Goal: Task Accomplishment & Management: Complete application form

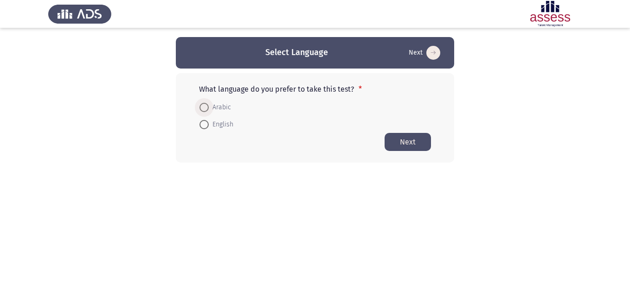
click at [201, 104] on span at bounding box center [203, 107] width 9 height 9
click at [201, 104] on input "Arabic" at bounding box center [203, 107] width 9 height 9
radio input "true"
click at [409, 138] on button "Next" at bounding box center [407, 142] width 46 height 18
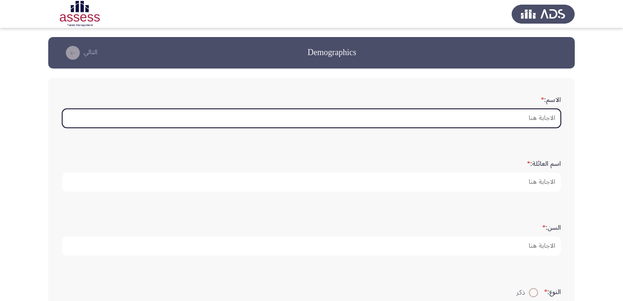
click at [529, 124] on input "الاسم: *" at bounding box center [311, 118] width 498 height 19
type input "l"
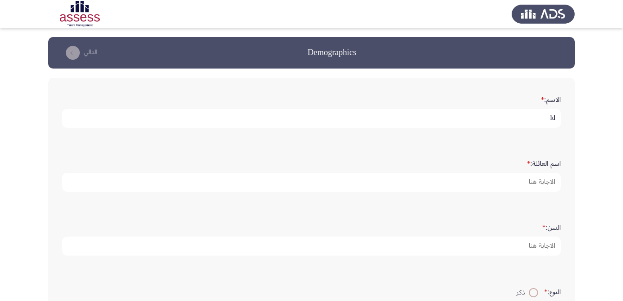
type input "l"
type input "[PERSON_NAME]"
type input "م"
type input "ابو الخير"
type input "29"
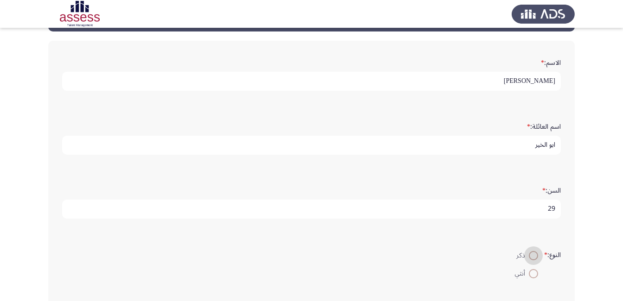
scroll to position [185, 0]
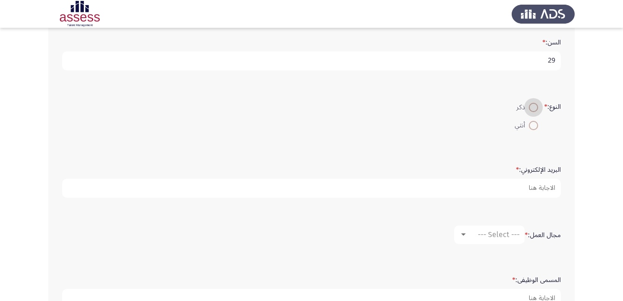
click at [529, 103] on input "ذكر" at bounding box center [533, 107] width 9 height 9
radio input "true"
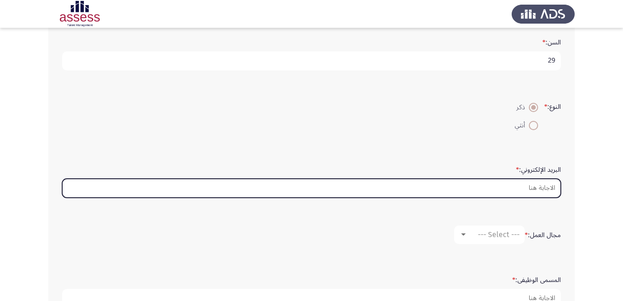
click at [549, 191] on input "البريد الإلكتروني: *" at bounding box center [311, 188] width 498 height 19
type input "’"
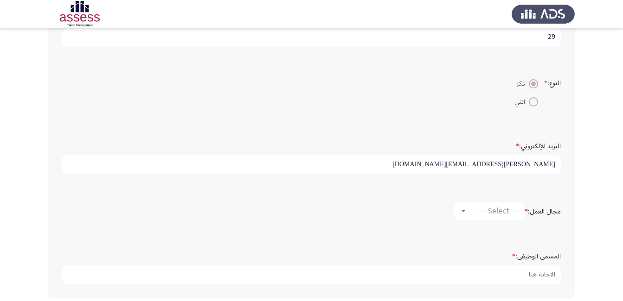
scroll to position [232, 0]
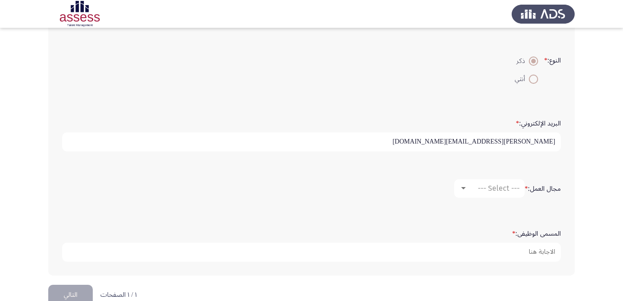
type input "[PERSON_NAME][EMAIL_ADDRESS][DOMAIN_NAME]"
click at [467, 185] on div "--- Select ---" at bounding box center [493, 188] width 52 height 9
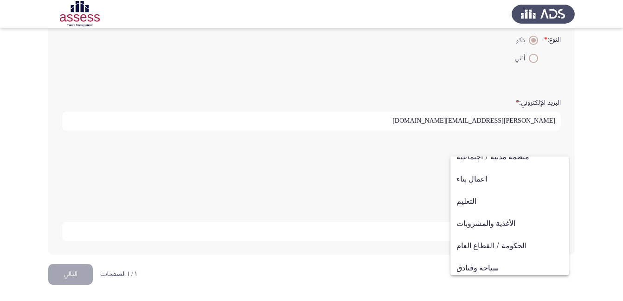
scroll to position [304, 0]
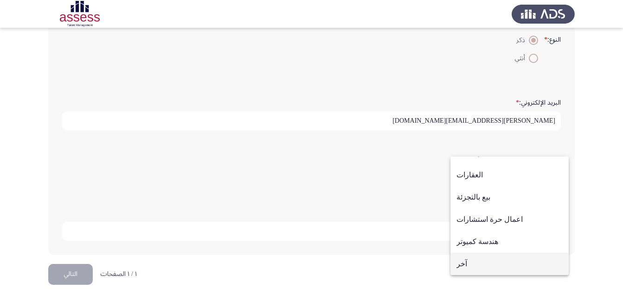
click at [478, 262] on span "آخر" at bounding box center [509, 264] width 106 height 22
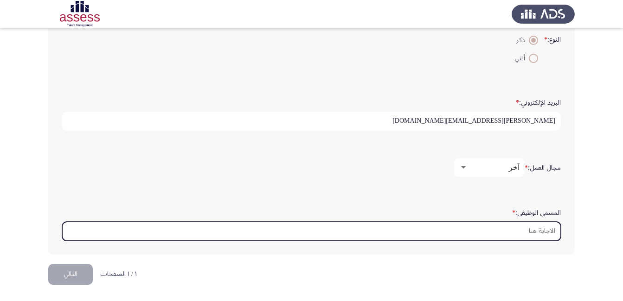
click at [433, 224] on input "المسمى الوظيفى: *" at bounding box center [311, 231] width 498 height 19
type input "l"
type input "f"
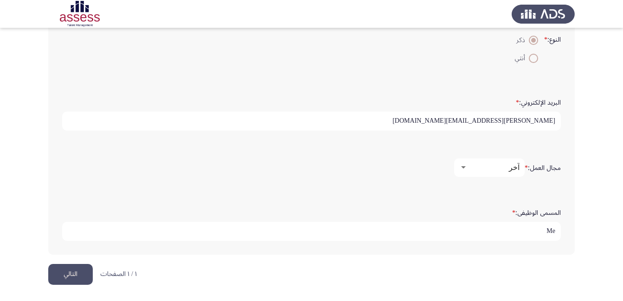
type input "M"
type input "senir"
drag, startPoint x: 558, startPoint y: 232, endPoint x: 525, endPoint y: 240, distance: 33.3
click at [526, 240] on input "senir" at bounding box center [311, 231] width 498 height 19
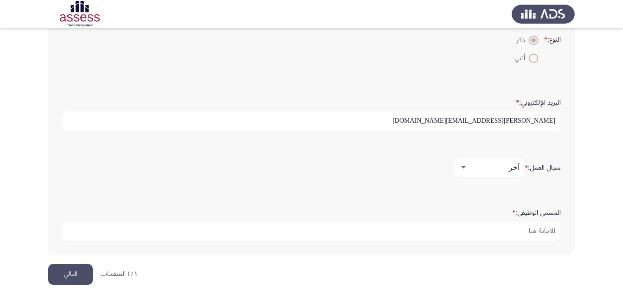
scroll to position [0, 0]
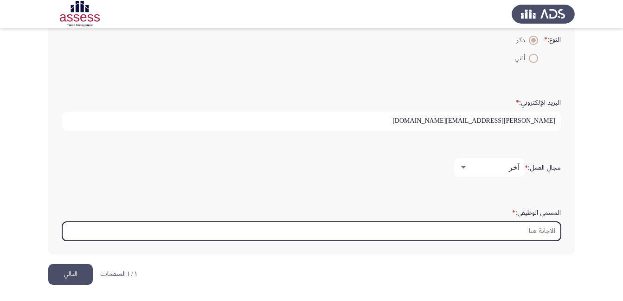
click at [514, 232] on input "المسمى الوظيفى: *" at bounding box center [311, 231] width 498 height 19
click at [554, 232] on input "المسمى الوظيفى: *" at bounding box center [311, 231] width 498 height 19
click at [547, 231] on input "المسمى الوظيفى: *" at bounding box center [311, 231] width 498 height 19
click at [547, 230] on input "المسمى الوظيفى: *" at bounding box center [311, 231] width 498 height 19
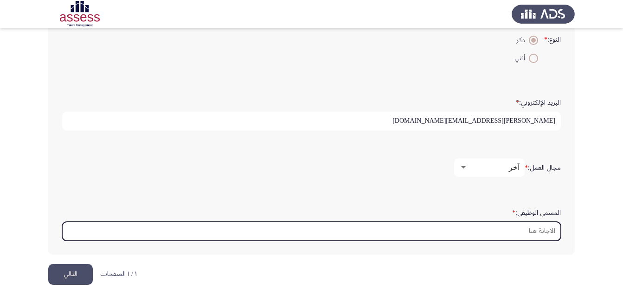
click at [539, 231] on input "المسمى الوظيفى: *" at bounding box center [311, 231] width 498 height 19
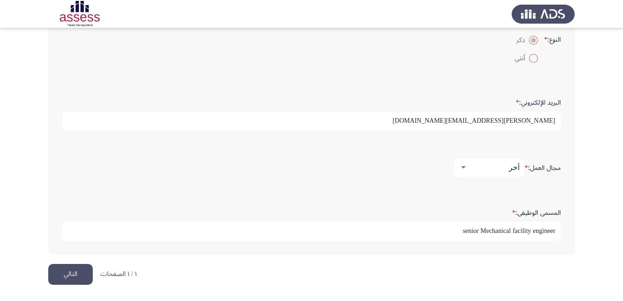
type input "senior Mechanical facility engineer"
click at [72, 270] on button "التالي" at bounding box center [70, 274] width 45 height 21
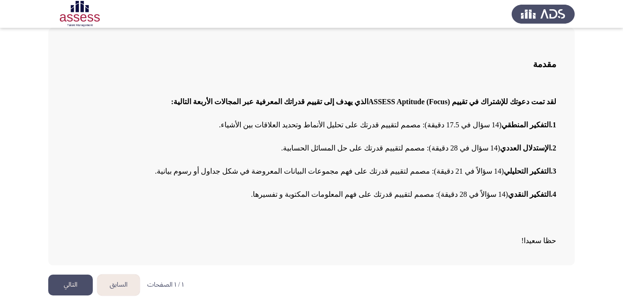
scroll to position [54, 0]
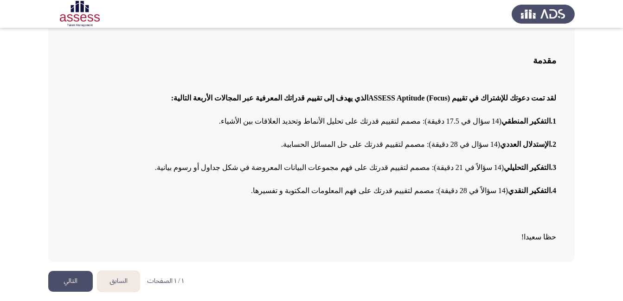
click at [71, 282] on button "التالي" at bounding box center [70, 281] width 45 height 21
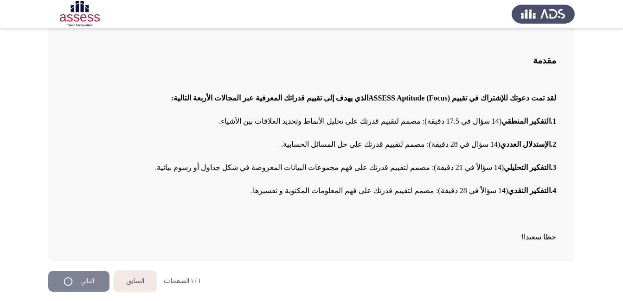
scroll to position [0, 0]
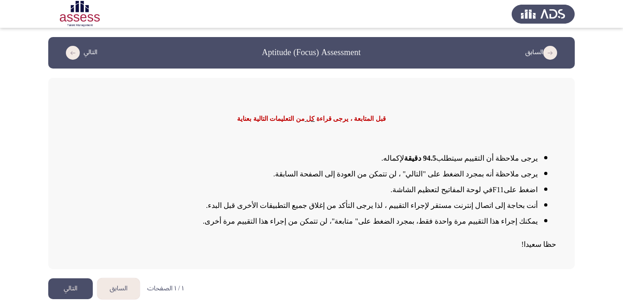
drag, startPoint x: 540, startPoint y: 218, endPoint x: 492, endPoint y: 225, distance: 48.3
click at [492, 230] on div "يرجى ملاحظة أن التقييم سيتطلب 94.5 دقيقة لإكماله . يرجى ملاحظة أنه بمجرد الضغط …" at bounding box center [311, 201] width 489 height 117
drag, startPoint x: 496, startPoint y: 219, endPoint x: 454, endPoint y: 218, distance: 42.2
click at [454, 218] on span "يمكنك إجراء هذا التقييم مرة واحدة فقط، بمجرد الضغط على" متابعة"، لن تتمكن من إج…" at bounding box center [370, 221] width 333 height 8
click at [74, 279] on button "التالي" at bounding box center [70, 289] width 45 height 21
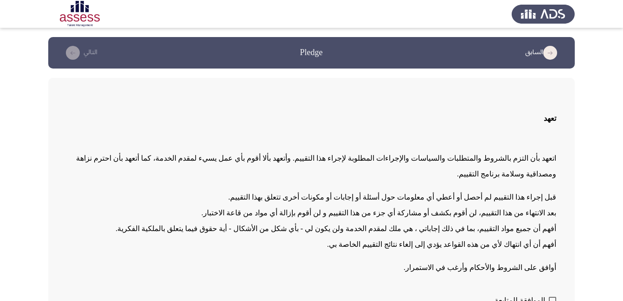
drag, startPoint x: 315, startPoint y: 163, endPoint x: 251, endPoint y: 165, distance: 64.5
click at [251, 166] on p "اتعهد بأن التزم بالشروط والمتطلبات والسياسات والإجراءات المطلوبة لإجراء هذا الت…" at bounding box center [311, 167] width 489 height 32
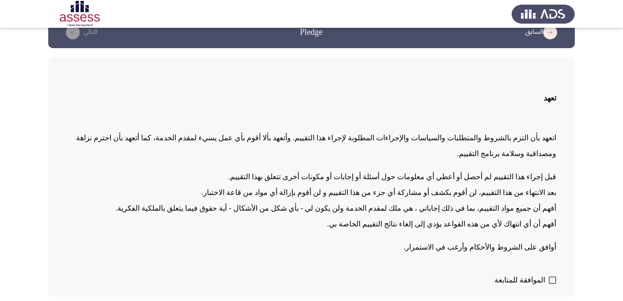
scroll to position [40, 0]
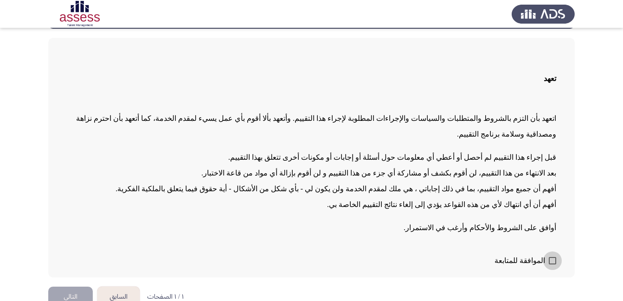
click at [553, 257] on span at bounding box center [552, 260] width 7 height 7
click at [552, 265] on input "الموافقة للمتابعة" at bounding box center [552, 265] width 0 height 0
checkbox input "true"
click at [68, 287] on button "التالي" at bounding box center [70, 297] width 45 height 21
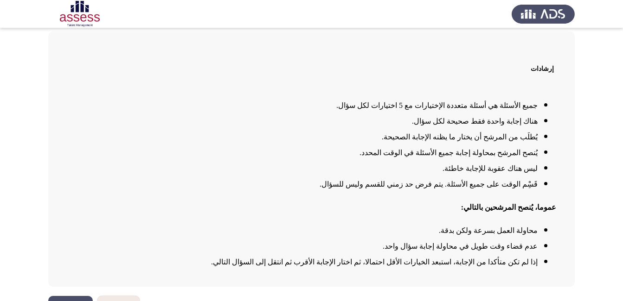
scroll to position [71, 0]
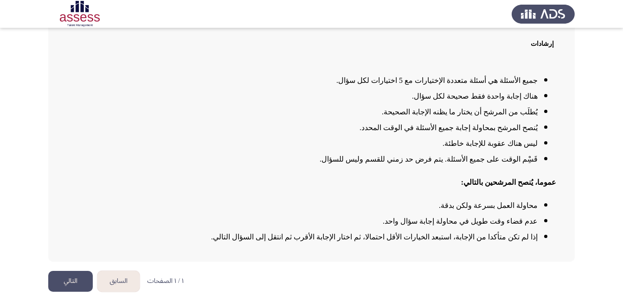
drag, startPoint x: 497, startPoint y: 129, endPoint x: 473, endPoint y: 133, distance: 23.9
click at [473, 133] on li "يُنصح المرشح بمحاولة إجابة جميع الأسئلة في الوقت المحدد." at bounding box center [302, 128] width 471 height 16
drag, startPoint x: 530, startPoint y: 141, endPoint x: 479, endPoint y: 145, distance: 51.6
click at [483, 152] on ul "جميع الأسئلة هي أسئلة متعددة الإختيارات مع 5 اختيارات لكل سؤال. هناك إجابة واحد…" at bounding box center [311, 120] width 489 height 95
drag, startPoint x: 479, startPoint y: 145, endPoint x: 557, endPoint y: 133, distance: 79.2
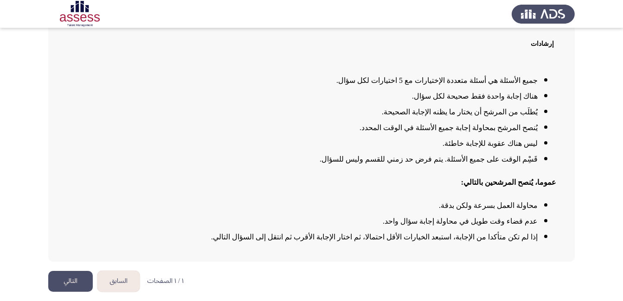
click at [556, 146] on ul "جميع الأسئلة هي أسئلة متعددة الإختيارات مع 5 اختيارات لكل سؤال. هناك إجابة واحد…" at bounding box center [311, 120] width 489 height 95
drag, startPoint x: 551, startPoint y: 118, endPoint x: 460, endPoint y: 103, distance: 92.6
click at [457, 129] on ul "جميع الأسئلة هي أسئلة متعددة الإختيارات مع 5 اختيارات لكل سؤال. هناك إجابة واحد…" at bounding box center [311, 120] width 489 height 95
drag, startPoint x: 470, startPoint y: 108, endPoint x: 539, endPoint y: 130, distance: 73.0
click at [539, 133] on ul "جميع الأسئلة هي أسئلة متعددة الإختيارات مع 5 اختيارات لكل سؤال. هناك إجابة واحد…" at bounding box center [311, 120] width 489 height 95
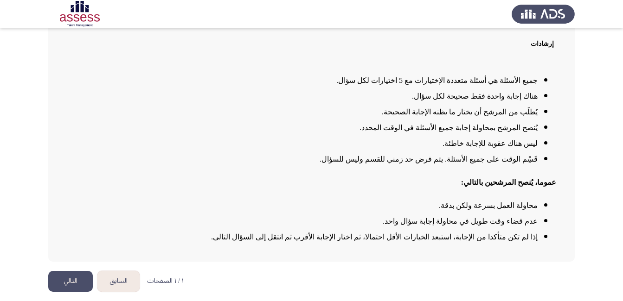
click at [64, 280] on button "التالي" at bounding box center [70, 281] width 45 height 21
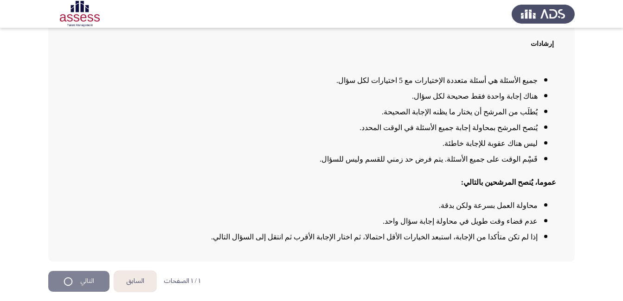
scroll to position [0, 0]
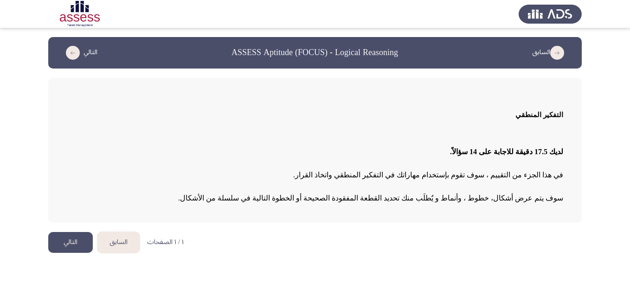
drag, startPoint x: 380, startPoint y: 179, endPoint x: 366, endPoint y: 184, distance: 14.5
click at [366, 184] on div "لديك 17.5 دقيقة للاجابة على 14 سؤالاً . في هذا الجزء من التقييم ، سوف تقوم بإست…" at bounding box center [315, 175] width 496 height 77
click at [54, 247] on button "التالي" at bounding box center [70, 242] width 45 height 21
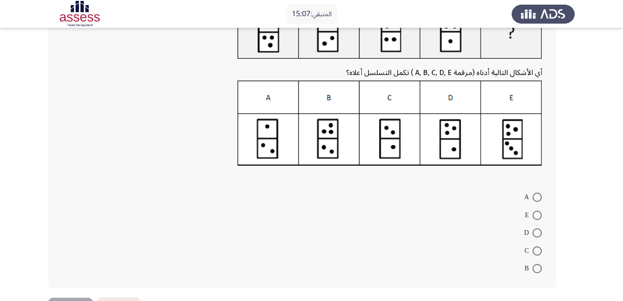
scroll to position [93, 0]
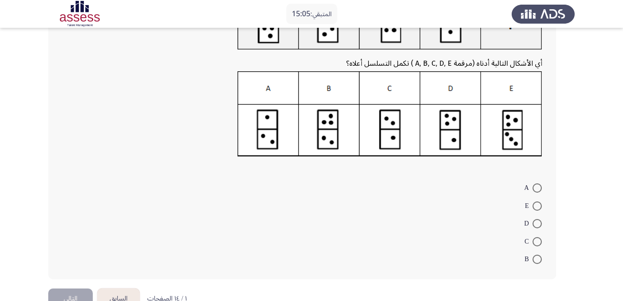
click at [537, 207] on span at bounding box center [536, 206] width 9 height 9
click at [537, 207] on input "E" at bounding box center [536, 206] width 9 height 9
radio input "true"
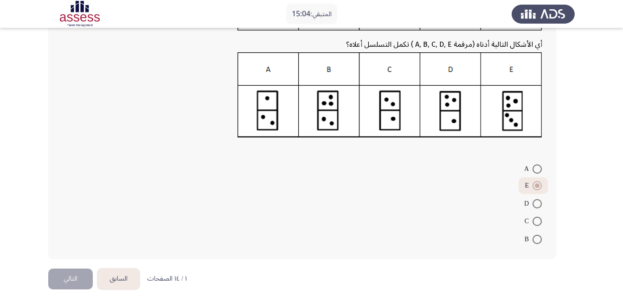
scroll to position [116, 0]
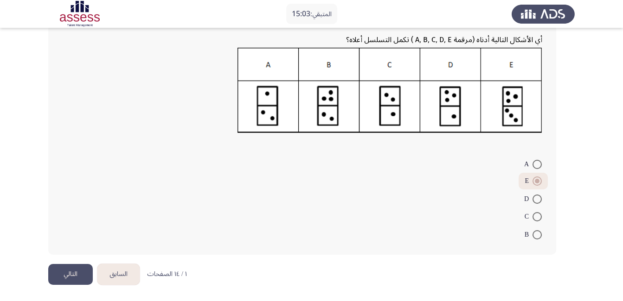
click at [67, 272] on button "التالي" at bounding box center [70, 274] width 45 height 21
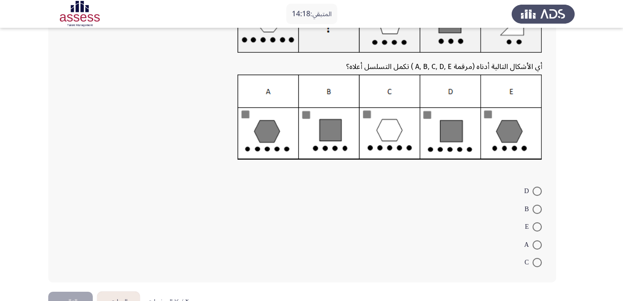
scroll to position [117, 0]
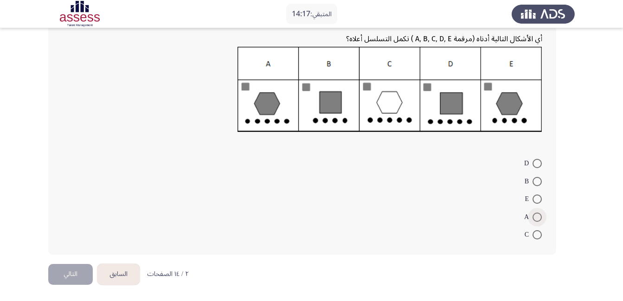
click at [540, 213] on span at bounding box center [536, 217] width 9 height 9
click at [540, 213] on input "A" at bounding box center [536, 217] width 9 height 9
radio input "true"
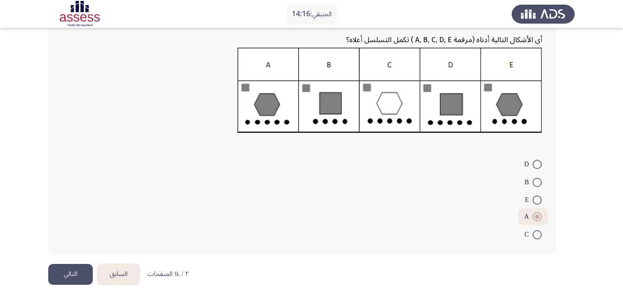
click at [84, 273] on button "التالي" at bounding box center [70, 274] width 45 height 21
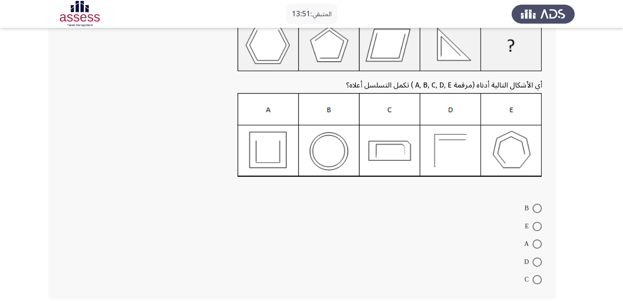
scroll to position [93, 0]
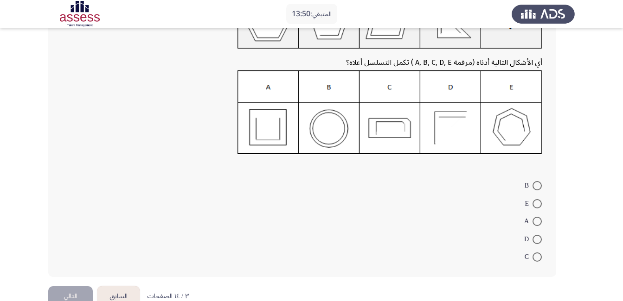
click at [530, 235] on span "D" at bounding box center [528, 239] width 8 height 11
click at [532, 235] on input "D" at bounding box center [536, 239] width 9 height 9
radio input "true"
click at [75, 281] on div "أي الأشكال التالية أدناه (مرقمة A, B, C, D, E ) تكمل التسلسل أعلاه؟ B E A D C" at bounding box center [311, 131] width 526 height 310
click at [75, 286] on button "التالي" at bounding box center [70, 296] width 45 height 21
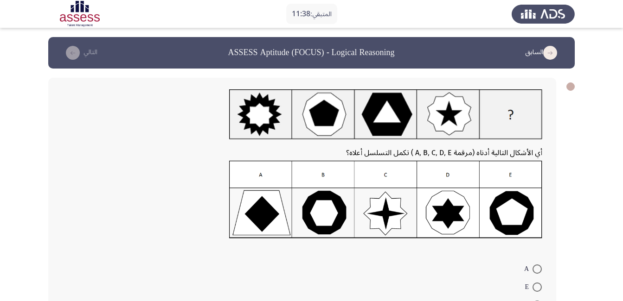
scroll to position [46, 0]
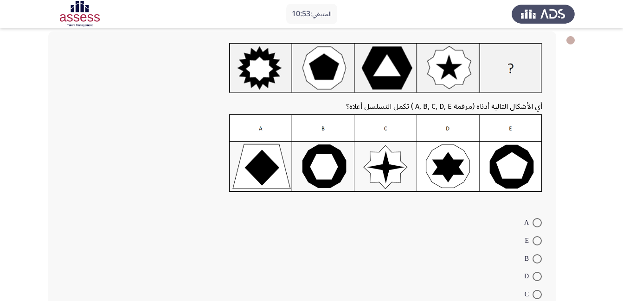
click at [538, 260] on span at bounding box center [536, 259] width 9 height 9
click at [538, 260] on input "B" at bounding box center [536, 259] width 9 height 9
radio input "true"
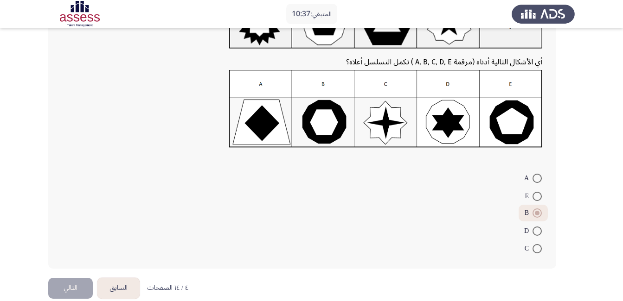
scroll to position [105, 0]
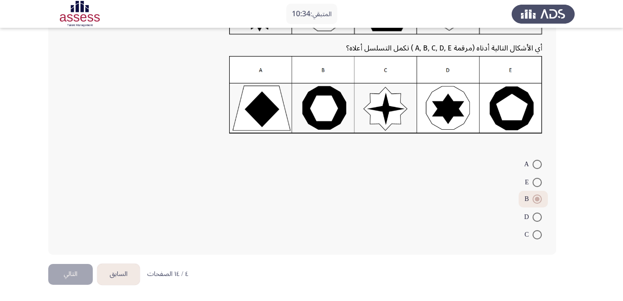
click at [538, 199] on span at bounding box center [537, 199] width 5 height 5
click at [538, 199] on input "B" at bounding box center [536, 199] width 9 height 9
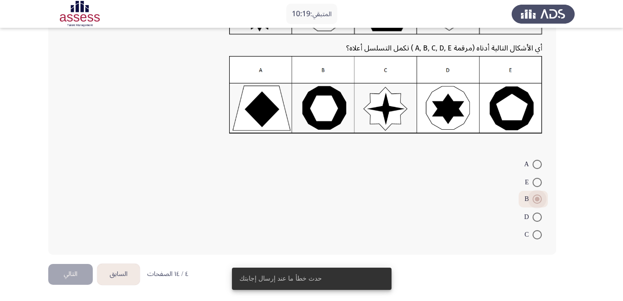
click at [533, 198] on span at bounding box center [536, 199] width 9 height 9
click at [533, 198] on input "B" at bounding box center [536, 199] width 9 height 9
click at [78, 275] on button "التالي" at bounding box center [70, 274] width 45 height 21
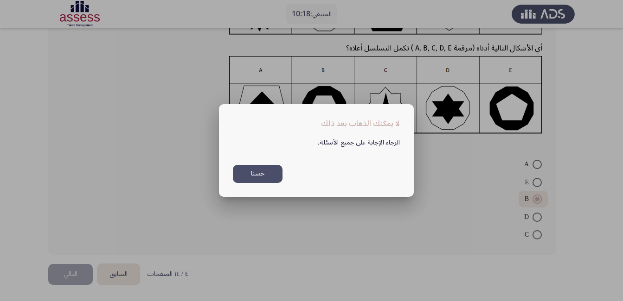
scroll to position [0, 0]
click at [268, 176] on button "حسنا" at bounding box center [258, 174] width 50 height 18
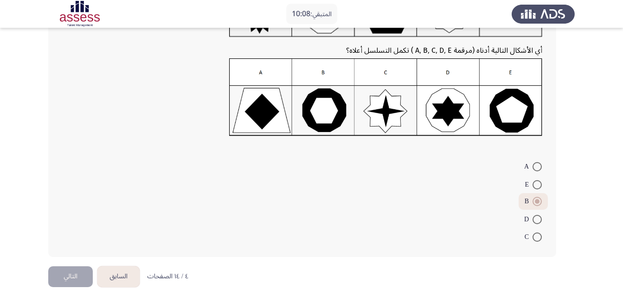
scroll to position [105, 0]
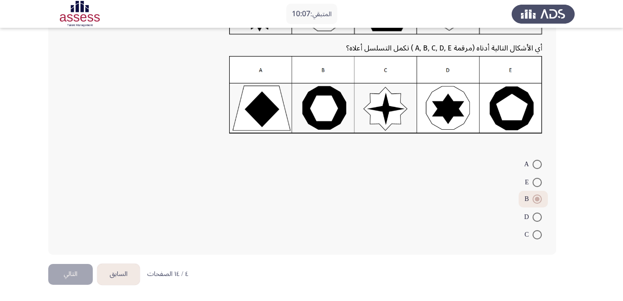
click at [539, 200] on span at bounding box center [536, 199] width 9 height 9
click at [539, 200] on input "B" at bounding box center [536, 199] width 9 height 9
click at [539, 182] on span at bounding box center [536, 182] width 9 height 9
click at [539, 182] on input "E" at bounding box center [536, 182] width 9 height 9
radio input "true"
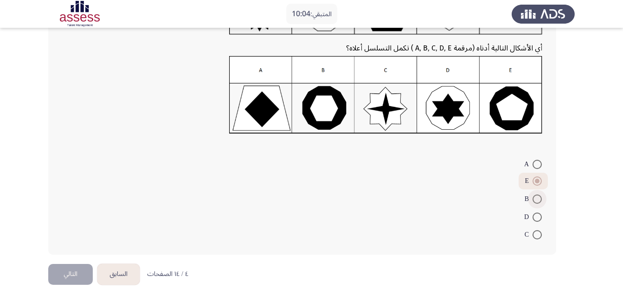
drag, startPoint x: 537, startPoint y: 198, endPoint x: 515, endPoint y: 206, distance: 24.4
click at [537, 197] on span at bounding box center [536, 199] width 9 height 9
click at [537, 197] on input "B" at bounding box center [536, 199] width 9 height 9
radio input "true"
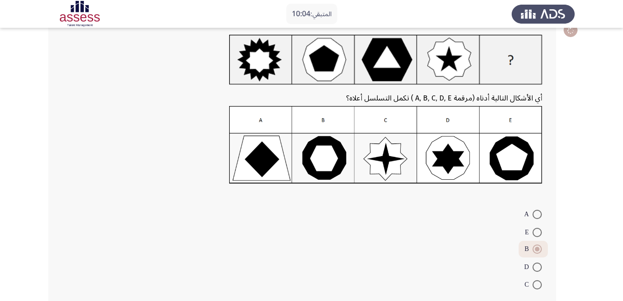
scroll to position [0, 0]
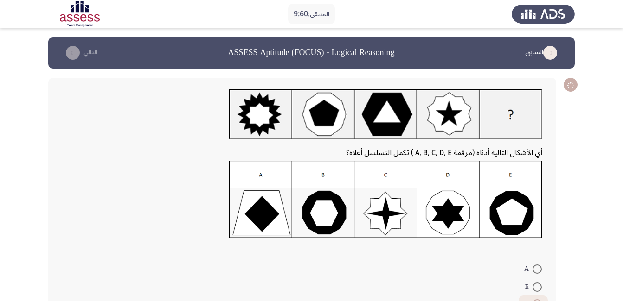
click at [569, 86] on icon at bounding box center [570, 84] width 8 height 7
drag, startPoint x: 6, startPoint y: 205, endPoint x: 11, endPoint y: 199, distance: 7.9
click at [8, 203] on app-assessment-container "المتبقي: 9:40 السابق ASSESS Aptitude (FOCUS) - Logical Reasoning التالي أي الأش…" at bounding box center [311, 203] width 623 height 332
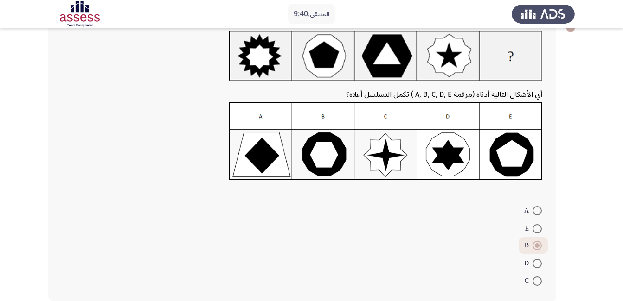
scroll to position [105, 0]
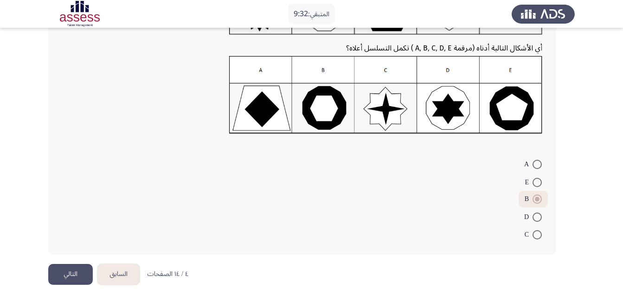
drag, startPoint x: 534, startPoint y: 184, endPoint x: 508, endPoint y: 207, distance: 34.5
click at [534, 185] on span at bounding box center [536, 182] width 9 height 9
click at [534, 185] on input "E" at bounding box center [536, 182] width 9 height 9
radio input "true"
click at [82, 269] on button "التالي" at bounding box center [70, 274] width 45 height 21
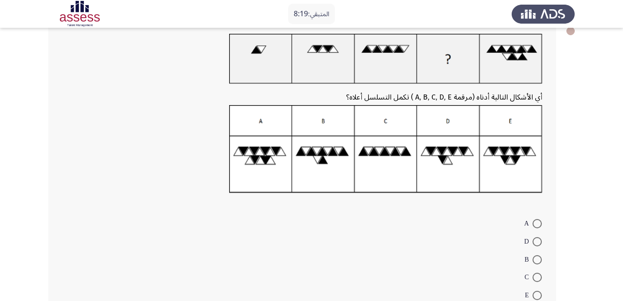
scroll to position [116, 0]
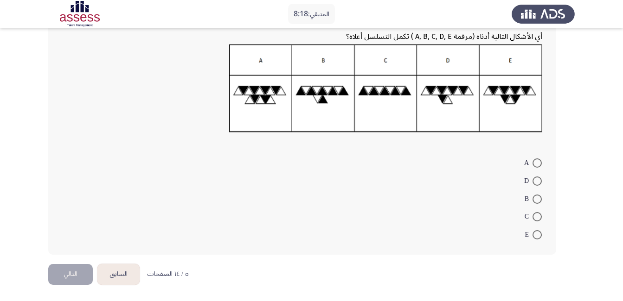
click at [538, 179] on span at bounding box center [536, 181] width 9 height 9
click at [538, 179] on input "D" at bounding box center [536, 181] width 9 height 9
radio input "true"
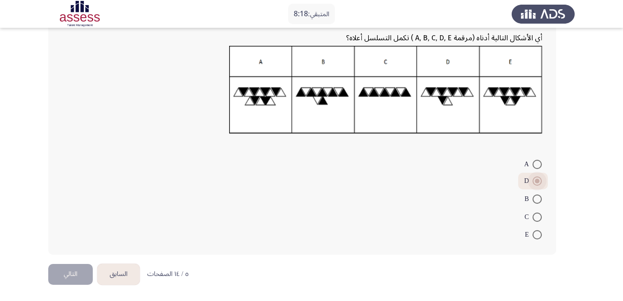
scroll to position [115, 0]
click at [68, 274] on button "التالي" at bounding box center [70, 274] width 45 height 21
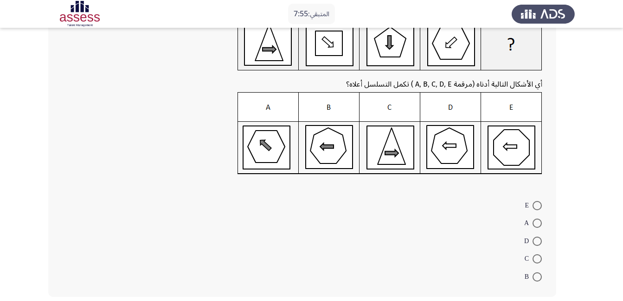
scroll to position [93, 0]
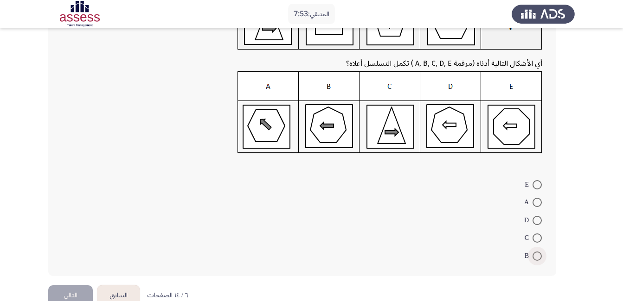
drag, startPoint x: 539, startPoint y: 253, endPoint x: 534, endPoint y: 247, distance: 7.9
click at [539, 252] on span at bounding box center [536, 256] width 9 height 9
click at [539, 252] on input "B" at bounding box center [536, 256] width 9 height 9
radio input "true"
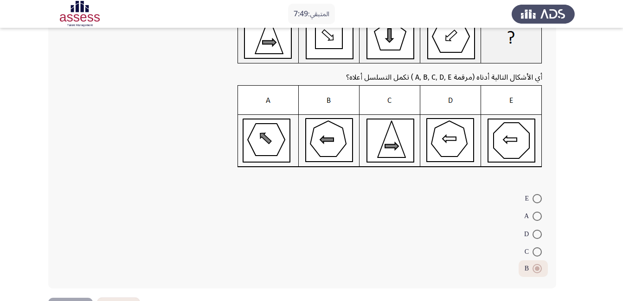
scroll to position [113, 0]
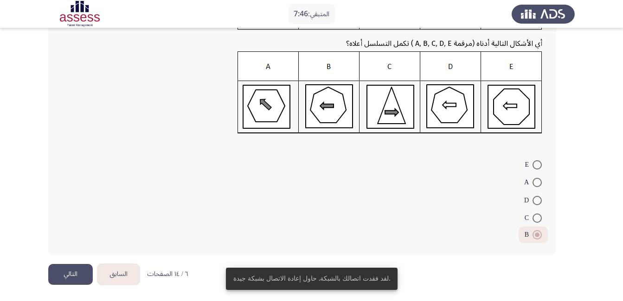
click at [70, 276] on button "التالي" at bounding box center [70, 274] width 45 height 21
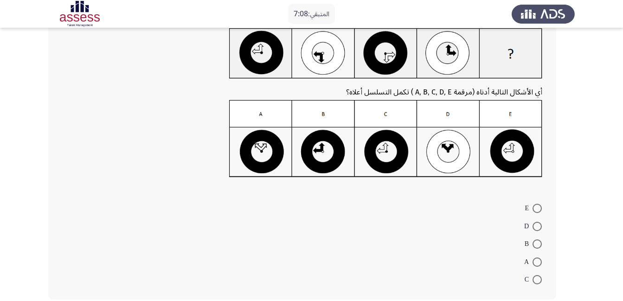
scroll to position [93, 0]
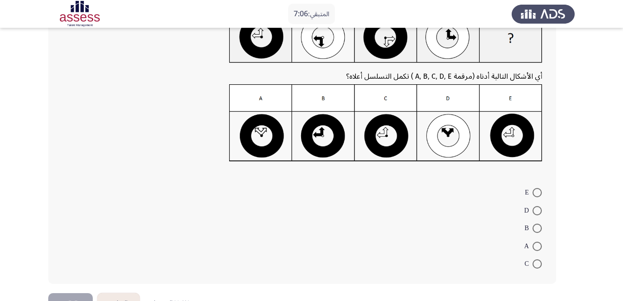
click at [537, 191] on span at bounding box center [536, 192] width 9 height 9
click at [537, 191] on input "E" at bounding box center [536, 192] width 9 height 9
radio input "true"
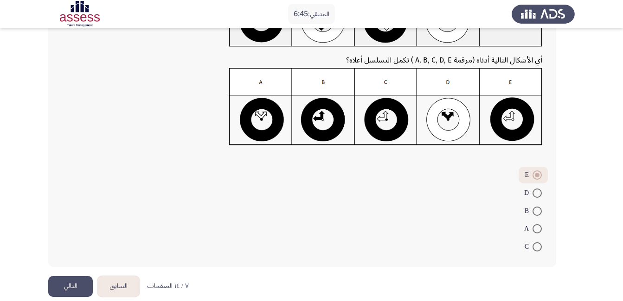
scroll to position [121, 0]
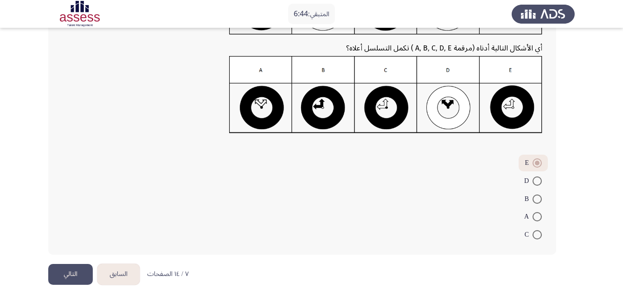
click at [534, 236] on span at bounding box center [536, 234] width 9 height 9
click at [534, 236] on input "C" at bounding box center [536, 234] width 9 height 9
radio input "true"
click at [63, 273] on button "التالي" at bounding box center [70, 274] width 45 height 21
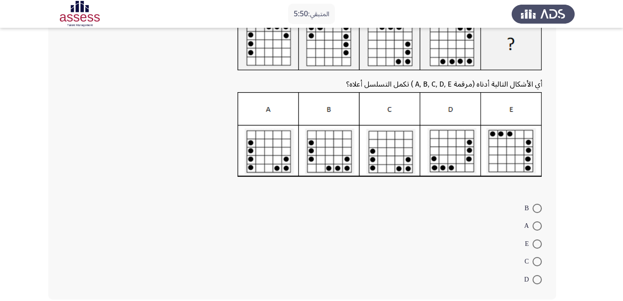
scroll to position [93, 0]
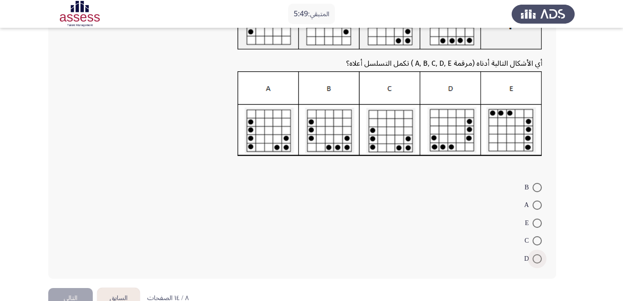
click at [538, 259] on span at bounding box center [536, 259] width 9 height 9
click at [538, 259] on input "D" at bounding box center [536, 259] width 9 height 9
radio input "true"
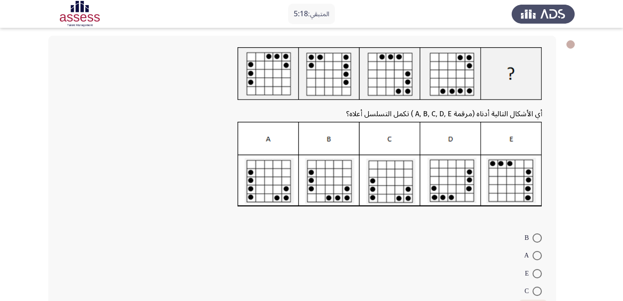
scroll to position [115, 0]
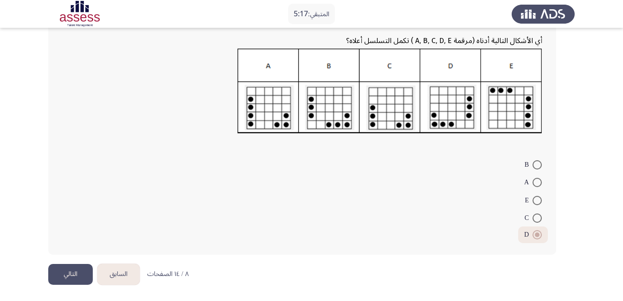
click at [64, 268] on button "التالي" at bounding box center [70, 274] width 45 height 21
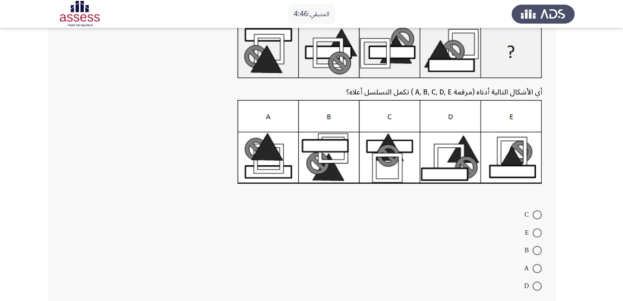
scroll to position [93, 0]
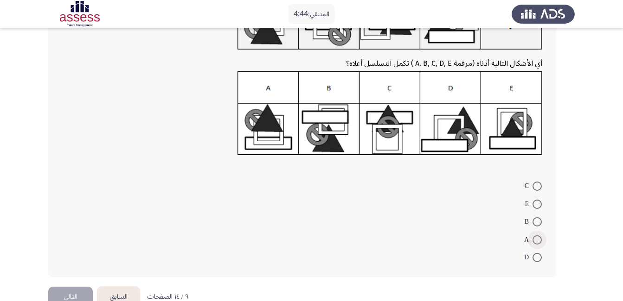
drag, startPoint x: 535, startPoint y: 237, endPoint x: 204, endPoint y: 272, distance: 332.5
click at [533, 237] on span at bounding box center [536, 240] width 9 height 9
click at [533, 237] on input "A" at bounding box center [536, 240] width 9 height 9
radio input "true"
click at [82, 286] on button "التالي" at bounding box center [70, 296] width 45 height 21
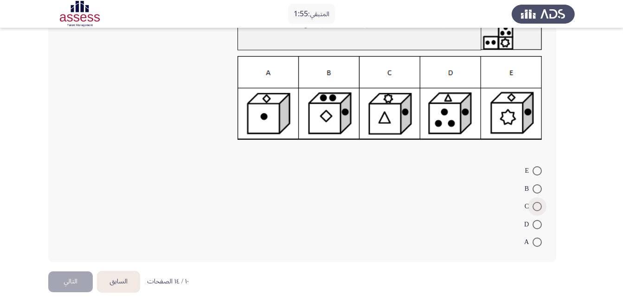
click at [537, 202] on span at bounding box center [536, 206] width 9 height 9
click at [537, 202] on input "C" at bounding box center [536, 206] width 9 height 9
radio input "true"
click at [537, 172] on span at bounding box center [536, 170] width 9 height 9
click at [537, 172] on input "E" at bounding box center [536, 170] width 9 height 9
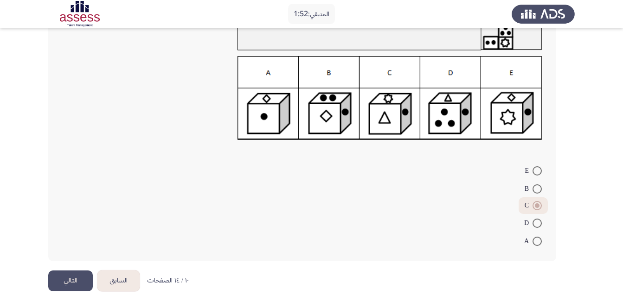
radio input "true"
click at [77, 282] on button "التالي" at bounding box center [70, 281] width 45 height 21
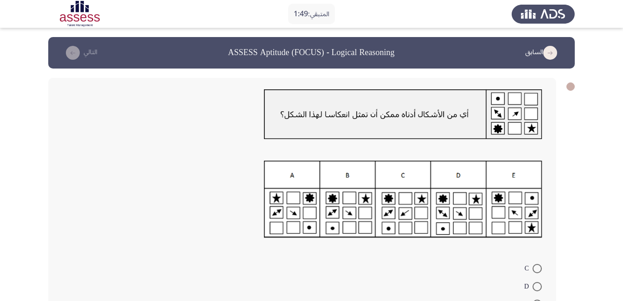
scroll to position [46, 0]
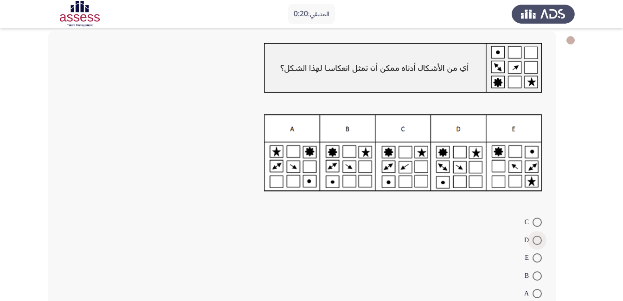
click at [534, 240] on span at bounding box center [536, 240] width 9 height 9
click at [534, 240] on input "D" at bounding box center [536, 240] width 9 height 9
radio input "true"
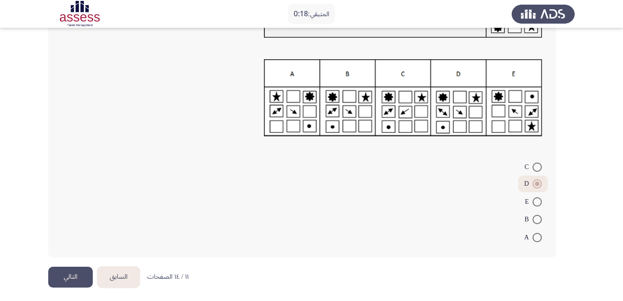
scroll to position [104, 0]
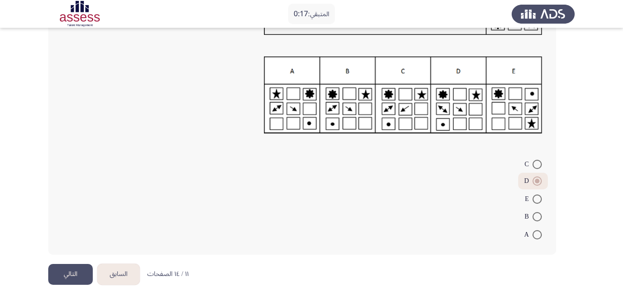
click at [75, 269] on button "التالي" at bounding box center [70, 274] width 45 height 21
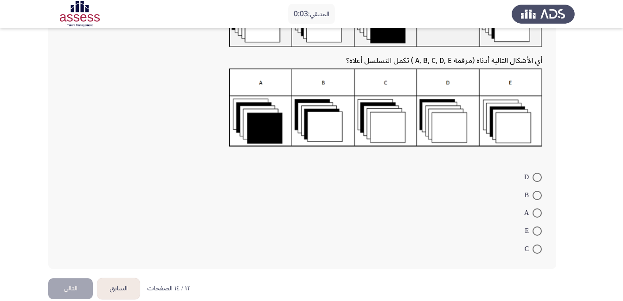
scroll to position [93, 0]
click at [537, 182] on label "D" at bounding box center [533, 177] width 18 height 11
click at [537, 182] on input "D" at bounding box center [536, 177] width 9 height 9
radio input "true"
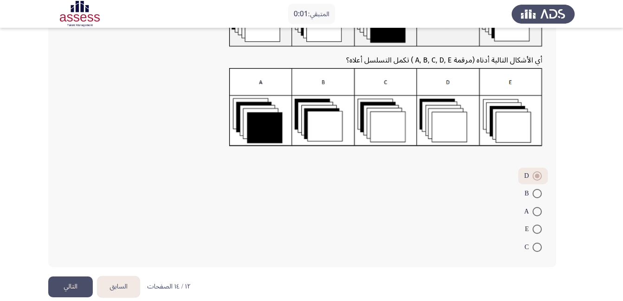
scroll to position [0, 0]
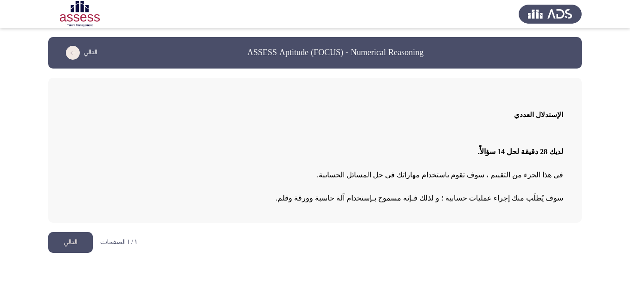
click at [71, 262] on html "ASSESS Aptitude (FOCUS) - Numerical Reasoning التالي الإستدلال العددي لديك 28 د…" at bounding box center [315, 131] width 630 height 262
click at [89, 235] on button "التالي" at bounding box center [70, 242] width 45 height 21
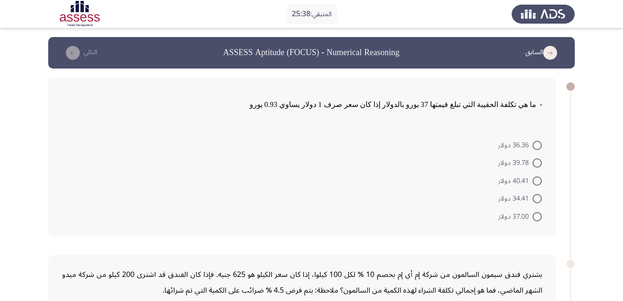
click at [532, 199] on span "34.41 دولار" at bounding box center [515, 198] width 34 height 11
click at [532, 199] on input "34.41 دولار" at bounding box center [536, 198] width 9 height 9
radio input "true"
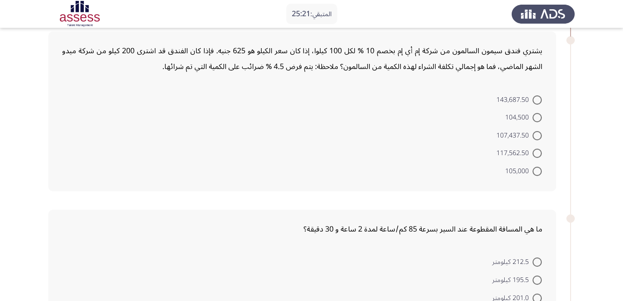
scroll to position [232, 0]
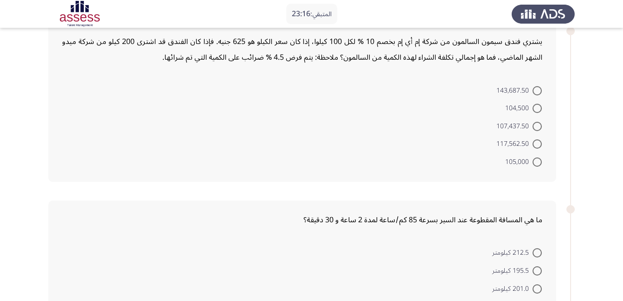
click at [534, 141] on span at bounding box center [536, 144] width 9 height 9
click at [534, 141] on input "117,562.50" at bounding box center [536, 144] width 9 height 9
radio input "true"
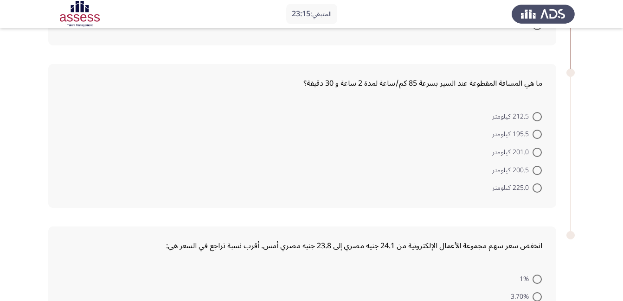
scroll to position [371, 0]
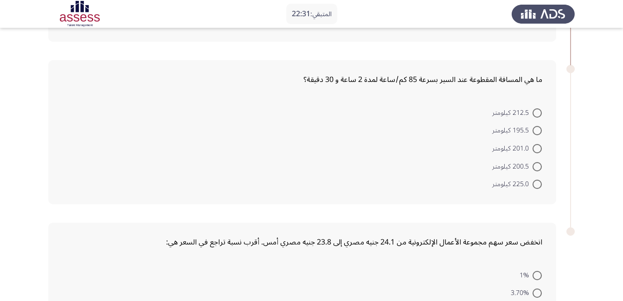
click at [530, 109] on span "212.5 كيلومتر" at bounding box center [512, 113] width 40 height 11
click at [532, 109] on input "212.5 كيلومتر" at bounding box center [536, 113] width 9 height 9
radio input "true"
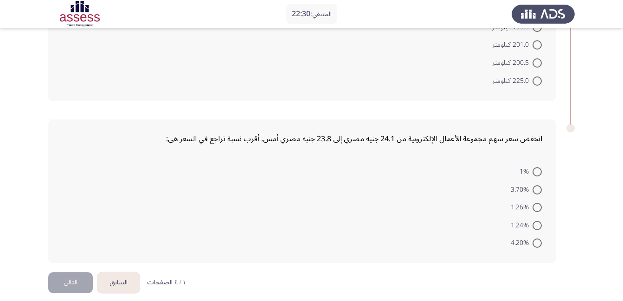
scroll to position [482, 0]
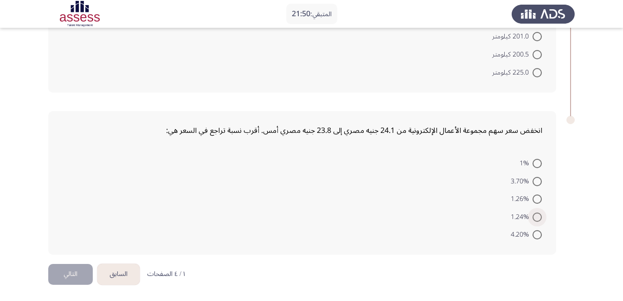
drag, startPoint x: 537, startPoint y: 216, endPoint x: 491, endPoint y: 227, distance: 46.9
click at [536, 216] on span at bounding box center [536, 217] width 9 height 9
click at [536, 216] on input "1.24%" at bounding box center [536, 217] width 9 height 9
radio input "true"
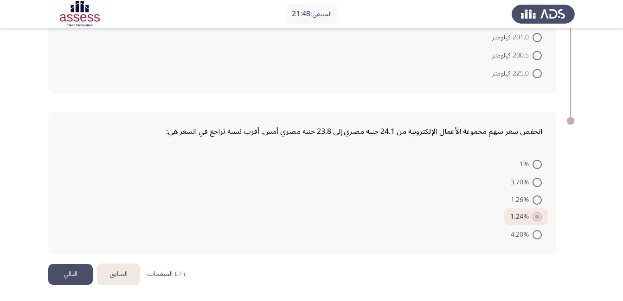
click at [69, 268] on button "التالي" at bounding box center [70, 274] width 45 height 21
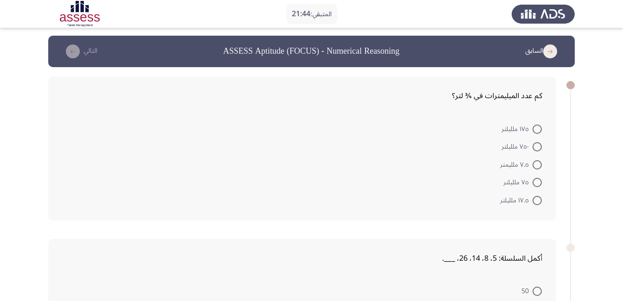
scroll to position [0, 0]
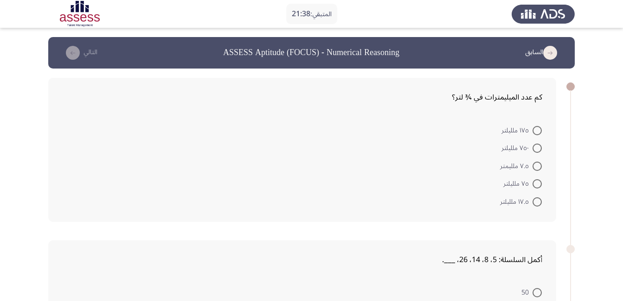
click at [541, 149] on span at bounding box center [536, 148] width 9 height 9
click at [541, 149] on input "٧٥٠ ملليلتر" at bounding box center [536, 148] width 9 height 9
radio input "true"
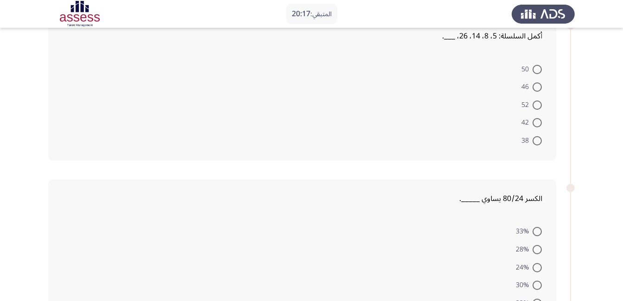
scroll to position [278, 0]
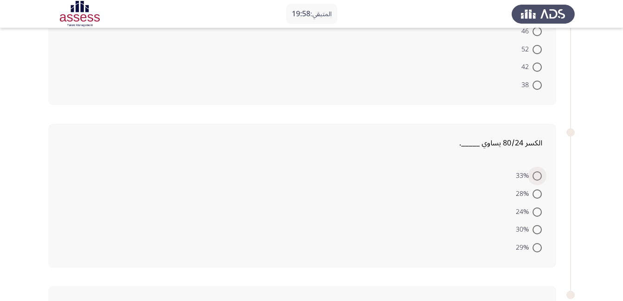
click at [537, 174] on span at bounding box center [536, 176] width 9 height 9
click at [537, 174] on input "33%" at bounding box center [536, 176] width 9 height 9
radio input "true"
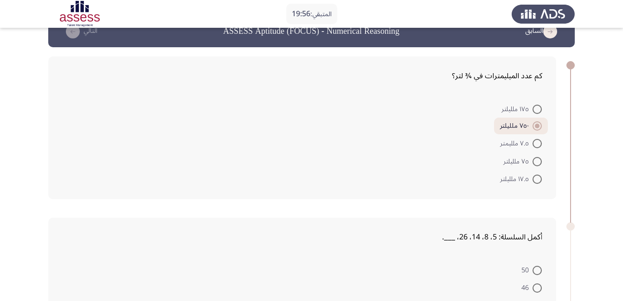
scroll to position [0, 0]
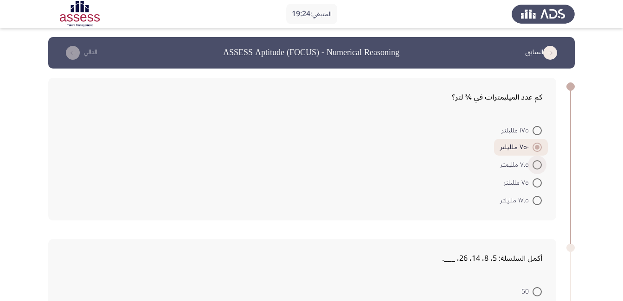
click at [538, 163] on span at bounding box center [536, 164] width 9 height 9
click at [538, 163] on input "٧.٥ ملليمتر" at bounding box center [536, 164] width 9 height 9
radio input "true"
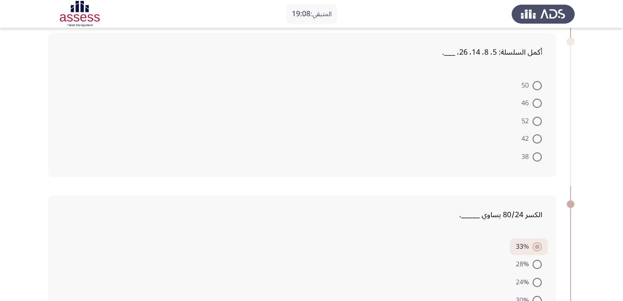
scroll to position [185, 0]
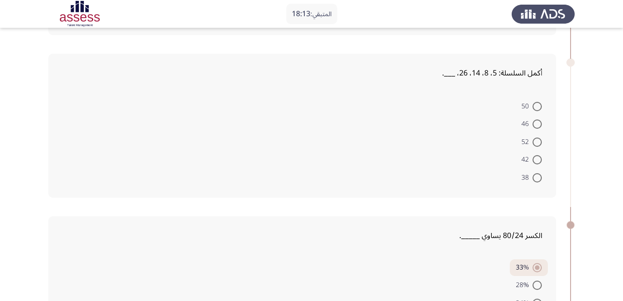
click at [539, 101] on label "50" at bounding box center [531, 106] width 20 height 11
click at [539, 102] on input "50" at bounding box center [536, 106] width 9 height 9
radio input "true"
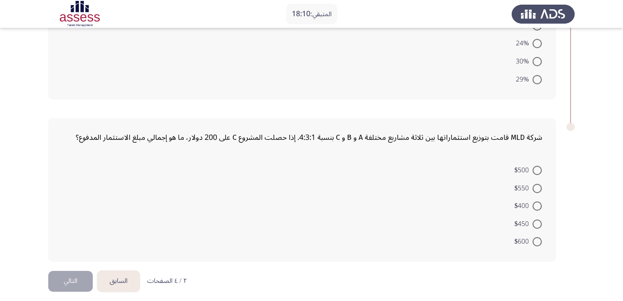
scroll to position [451, 0]
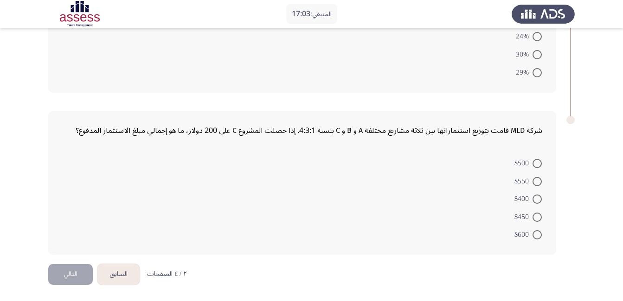
drag, startPoint x: 543, startPoint y: 204, endPoint x: 538, endPoint y: 201, distance: 6.2
click at [539, 203] on mat-radio-button "$400" at bounding box center [527, 199] width 39 height 18
drag, startPoint x: 536, startPoint y: 200, endPoint x: 403, endPoint y: 227, distance: 135.7
click at [536, 200] on span at bounding box center [536, 199] width 9 height 9
click at [536, 200] on input "$400" at bounding box center [536, 199] width 9 height 9
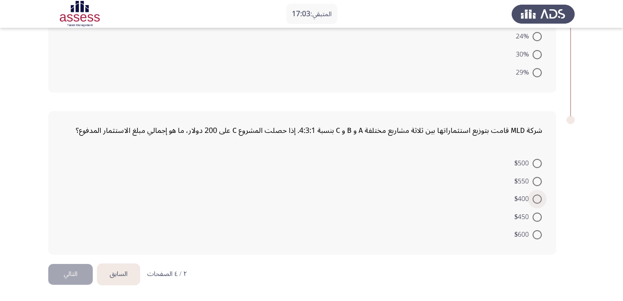
radio input "true"
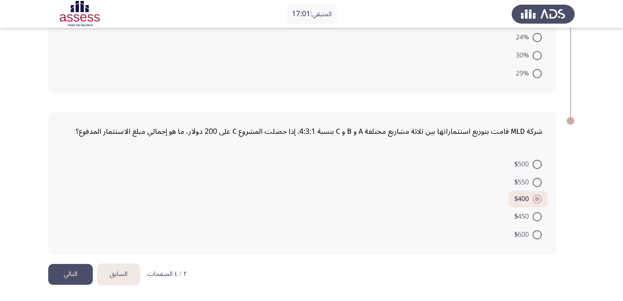
click at [64, 277] on button "التالي" at bounding box center [70, 274] width 45 height 21
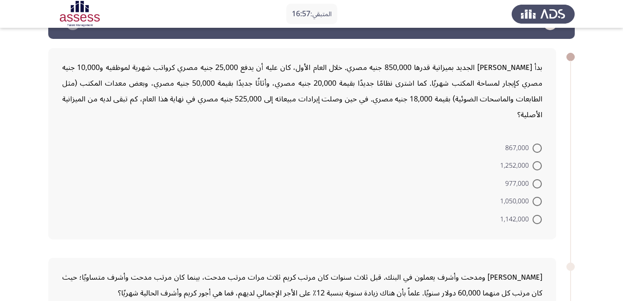
scroll to position [46, 0]
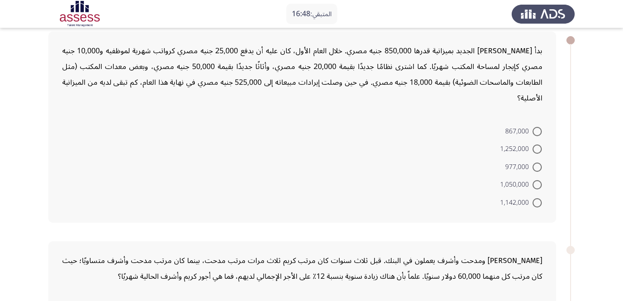
drag, startPoint x: 446, startPoint y: 52, endPoint x: 396, endPoint y: 51, distance: 50.6
click at [396, 51] on div "بدأ [PERSON_NAME] الجديد بميزانية قدرها 850,000 جنيه مصري. خلال العام الأول، كا…" at bounding box center [302, 74] width 480 height 63
drag, startPoint x: 396, startPoint y: 51, endPoint x: 417, endPoint y: 45, distance: 22.5
click at [417, 45] on div "بدأ [PERSON_NAME] الجديد بميزانية قدرها 850,000 جنيه مصري. خلال العام الأول، كا…" at bounding box center [302, 74] width 480 height 63
drag, startPoint x: 540, startPoint y: 119, endPoint x: 509, endPoint y: 130, distance: 33.2
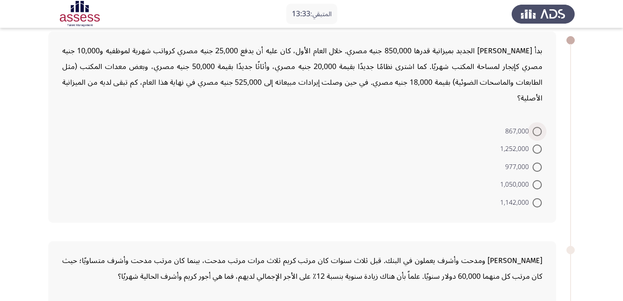
click at [539, 127] on span at bounding box center [536, 131] width 9 height 9
click at [539, 127] on input "867,000" at bounding box center [536, 131] width 9 height 9
radio input "true"
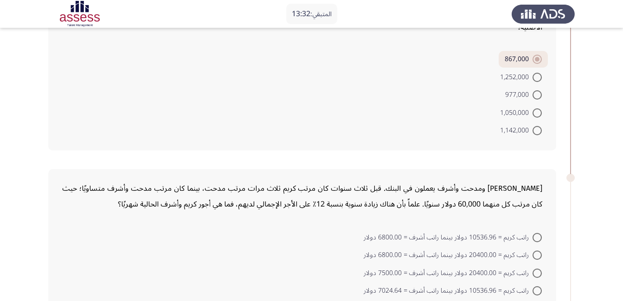
scroll to position [232, 0]
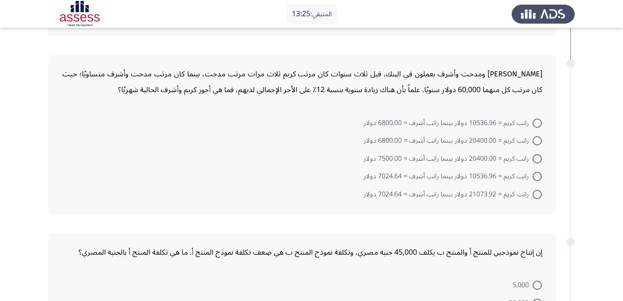
drag, startPoint x: 494, startPoint y: 61, endPoint x: 451, endPoint y: 57, distance: 42.9
click at [455, 66] on div "[PERSON_NAME] ومدحت وأشرف يعملون في البنك. قبل ثلاث سنوات كان مرتب كريم ثلاث مر…" at bounding box center [302, 82] width 480 height 32
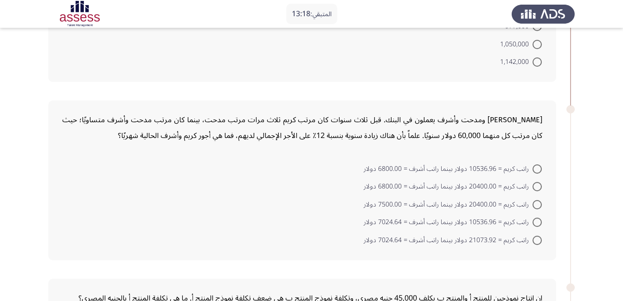
scroll to position [208, 0]
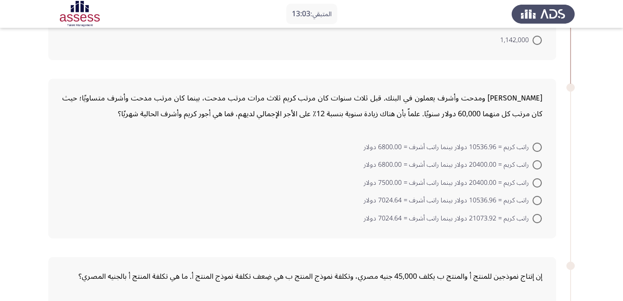
drag, startPoint x: 346, startPoint y: 83, endPoint x: 297, endPoint y: 83, distance: 49.2
click at [297, 90] on div "[PERSON_NAME] ومدحت وأشرف يعملون في البنك. قبل ثلاث سنوات كان مرتب كريم ثلاث مر…" at bounding box center [302, 106] width 480 height 32
click at [532, 214] on span at bounding box center [536, 218] width 9 height 9
click at [532, 214] on input "راتب كريم = 21073.92 دولار بينما راتب أشرف = 7024.64 دولار" at bounding box center [536, 218] width 9 height 9
radio input "true"
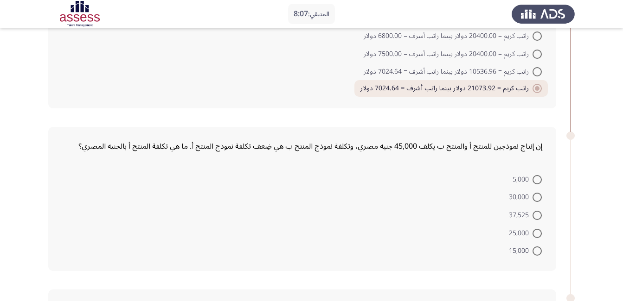
scroll to position [392, 0]
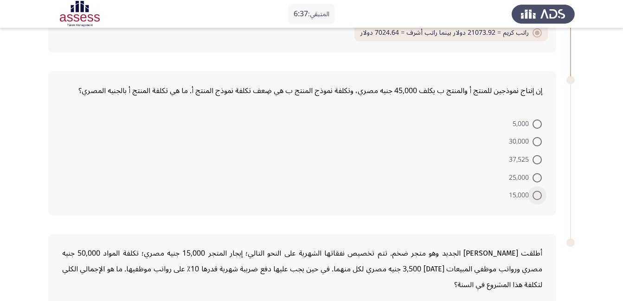
click at [538, 186] on mat-radio-button "15,000" at bounding box center [525, 195] width 45 height 18
click at [542, 186] on mat-radio-button "15,000" at bounding box center [525, 195] width 45 height 18
click at [536, 191] on span at bounding box center [536, 195] width 9 height 9
click at [536, 191] on input "15,000" at bounding box center [536, 195] width 9 height 9
radio input "true"
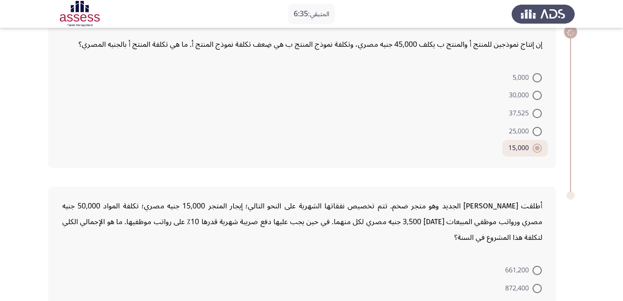
scroll to position [530, 0]
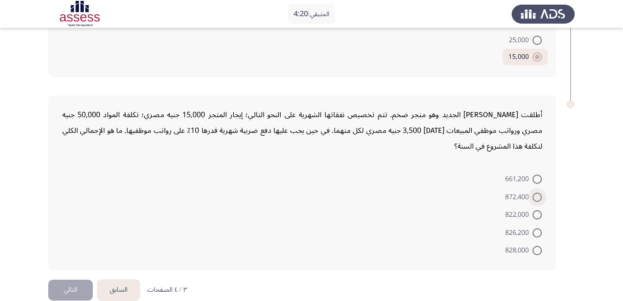
click at [538, 193] on span at bounding box center [536, 197] width 9 height 9
click at [538, 193] on input "872,400" at bounding box center [536, 197] width 9 height 9
radio input "true"
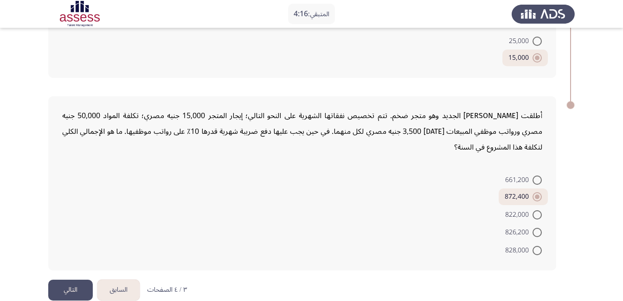
click at [67, 280] on button "التالي" at bounding box center [70, 290] width 45 height 21
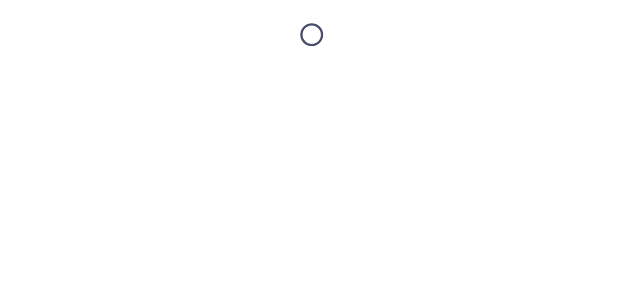
scroll to position [0, 0]
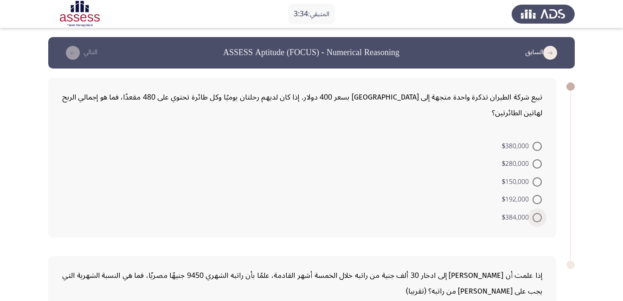
click at [538, 213] on span at bounding box center [536, 217] width 9 height 9
click at [538, 213] on input "$384,000" at bounding box center [536, 217] width 9 height 9
radio input "true"
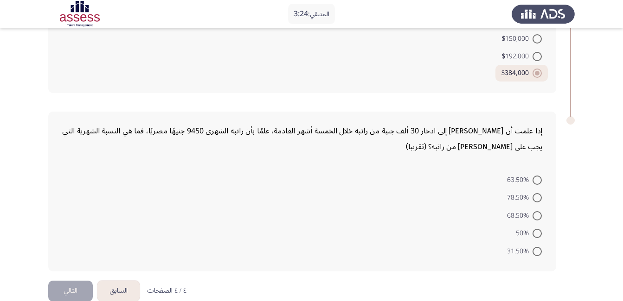
scroll to position [144, 0]
drag, startPoint x: 299, startPoint y: 116, endPoint x: 257, endPoint y: 123, distance: 42.8
click at [258, 124] on div "إذا علمت أن [PERSON_NAME] إلى ادخار 30 ألف جنية من راتبه خلال الخمسة أشهر القاد…" at bounding box center [302, 138] width 480 height 32
drag, startPoint x: 223, startPoint y: 115, endPoint x: 208, endPoint y: 116, distance: 14.4
click at [208, 122] on div "إذا علمت أن [PERSON_NAME] إلى ادخار 30 ألف جنية من راتبه خلال الخمسة أشهر القاد…" at bounding box center [302, 138] width 480 height 32
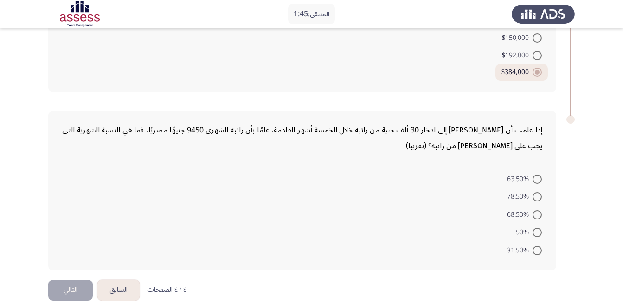
click at [530, 174] on span "63.50%" at bounding box center [520, 179] width 26 height 11
click at [532, 175] on input "63.50%" at bounding box center [536, 179] width 9 height 9
radio input "true"
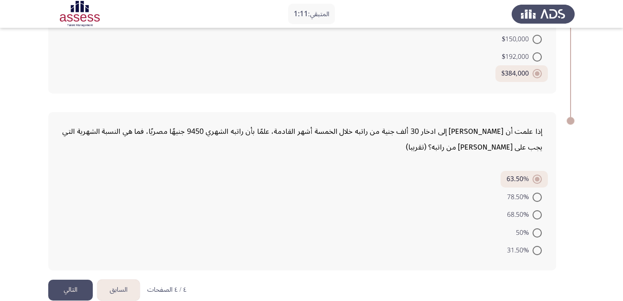
click at [82, 280] on button "التالي" at bounding box center [70, 290] width 45 height 21
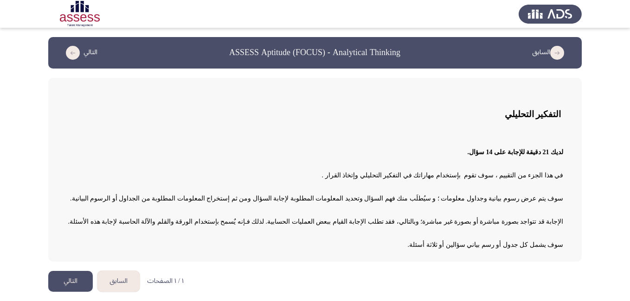
click at [64, 280] on button "التالي" at bounding box center [70, 281] width 45 height 21
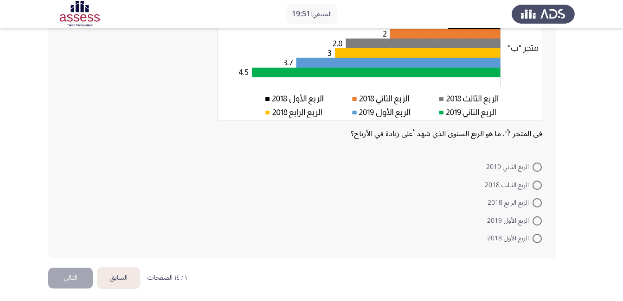
scroll to position [182, 0]
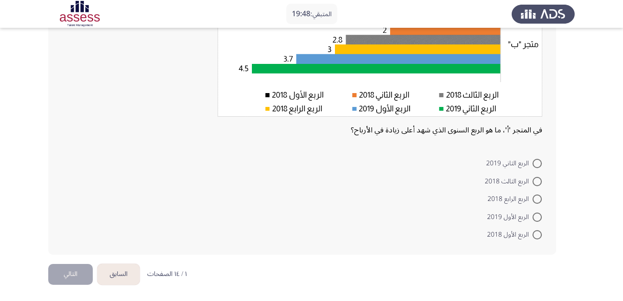
click at [531, 179] on span "الربع الثالث 2018" at bounding box center [509, 181] width 48 height 11
click at [532, 179] on input "الربع الثالث 2018" at bounding box center [536, 181] width 9 height 9
radio input "true"
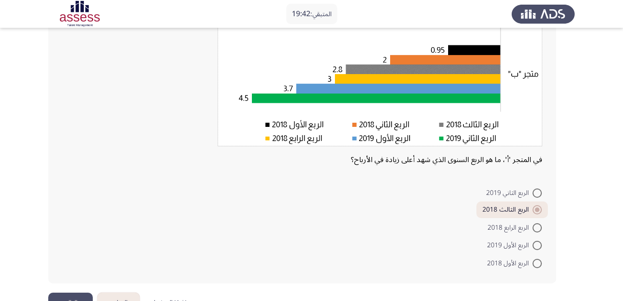
scroll to position [181, 0]
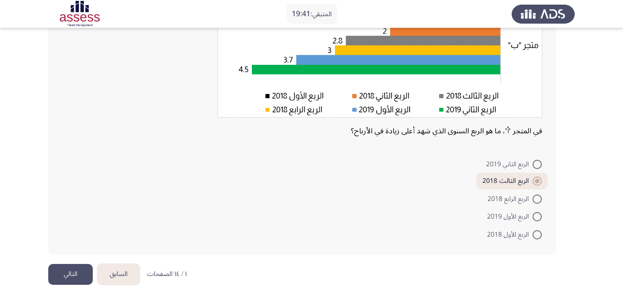
click at [78, 269] on button "التالي" at bounding box center [70, 274] width 45 height 21
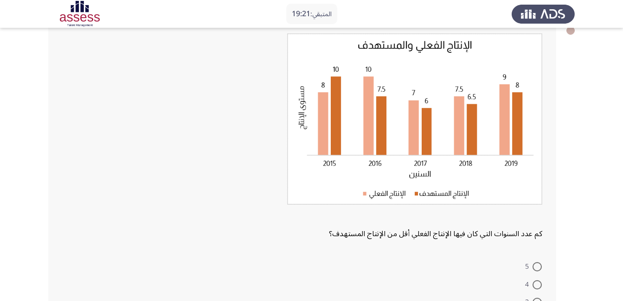
scroll to position [52, 0]
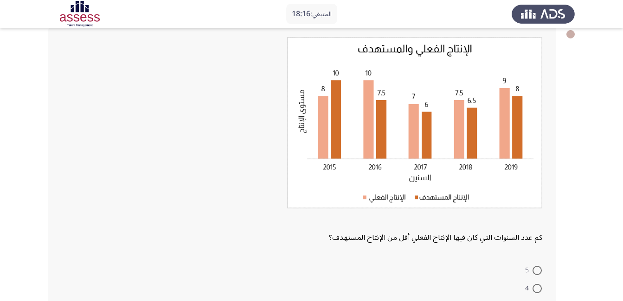
drag, startPoint x: 529, startPoint y: 240, endPoint x: 461, endPoint y: 254, distance: 69.6
click at [468, 256] on div "كم عدد السنوات التي كان فيها الإنتاج الفعلي أقل من الإنتاج المستهدف؟ 5 4 3 1 0" at bounding box center [302, 194] width 508 height 337
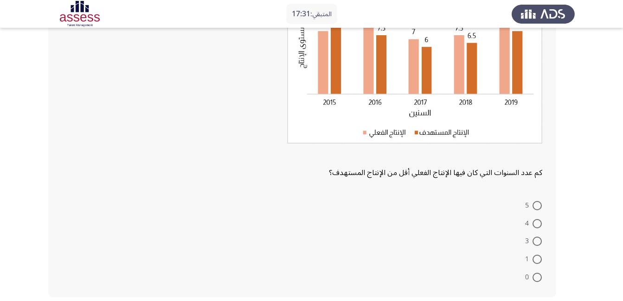
scroll to position [139, 0]
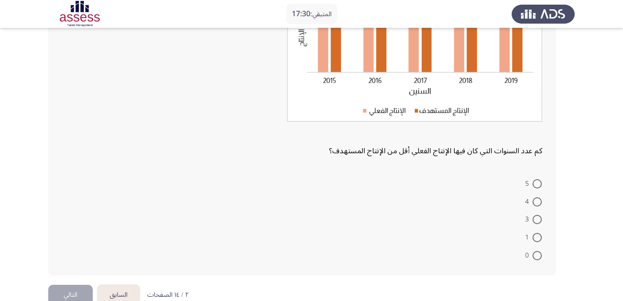
click at [534, 234] on span at bounding box center [536, 237] width 9 height 9
click at [534, 234] on input "1" at bounding box center [536, 237] width 9 height 9
radio input "true"
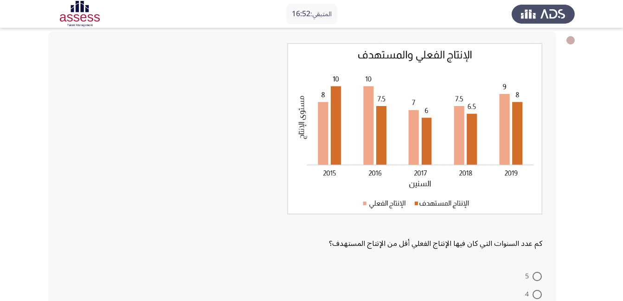
scroll to position [159, 0]
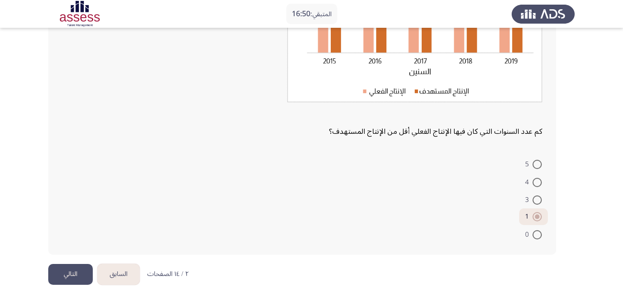
click at [63, 274] on button "التالي" at bounding box center [70, 274] width 45 height 21
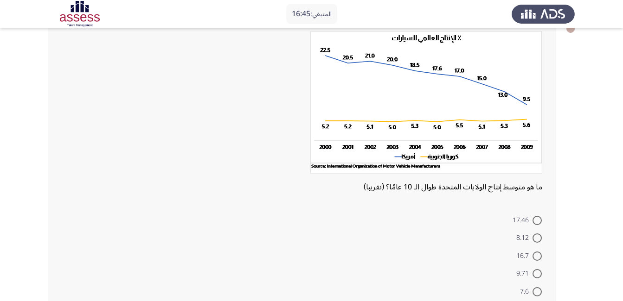
scroll to position [59, 0]
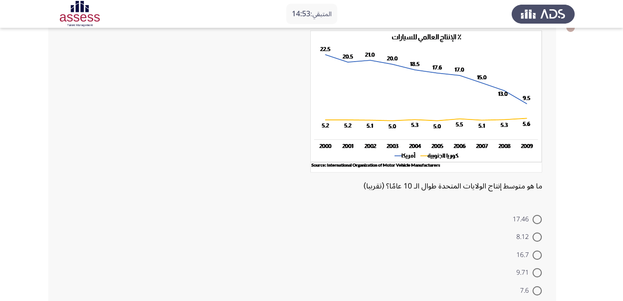
click at [540, 218] on span at bounding box center [536, 219] width 9 height 9
click at [540, 218] on input "17.46" at bounding box center [536, 219] width 9 height 9
radio input "true"
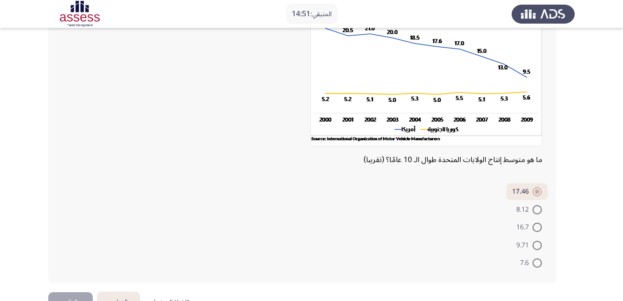
scroll to position [114, 0]
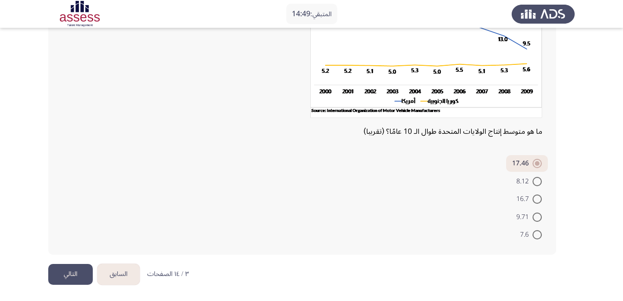
click at [79, 272] on button "التالي" at bounding box center [70, 274] width 45 height 21
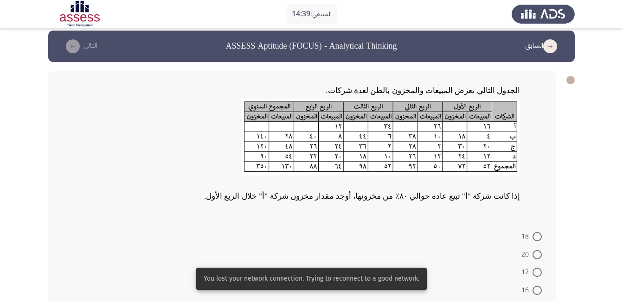
scroll to position [0, 0]
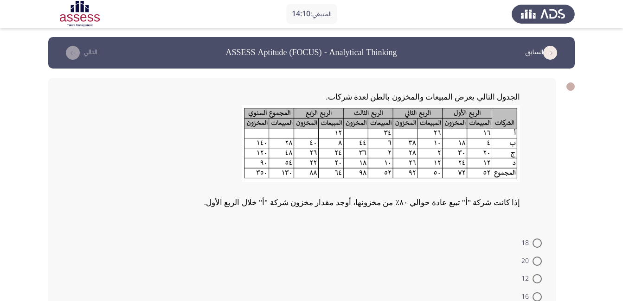
click at [504, 133] on img at bounding box center [381, 143] width 278 height 77
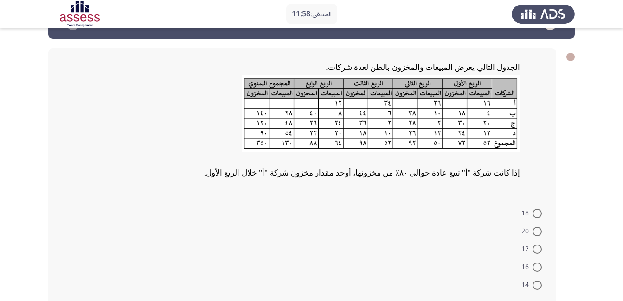
scroll to position [80, 0]
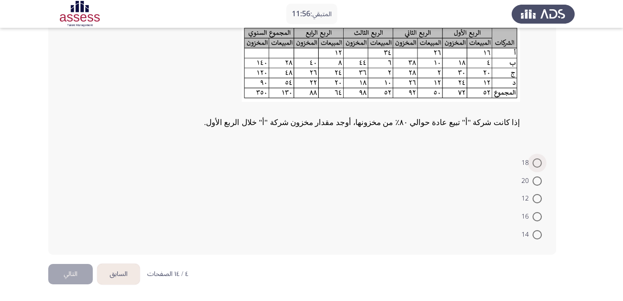
click at [539, 163] on span at bounding box center [536, 163] width 9 height 9
click at [539, 163] on input "18" at bounding box center [536, 163] width 9 height 9
radio input "true"
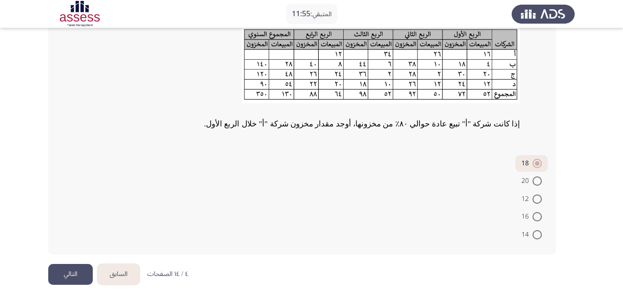
click at [79, 275] on button "التالي" at bounding box center [70, 274] width 45 height 21
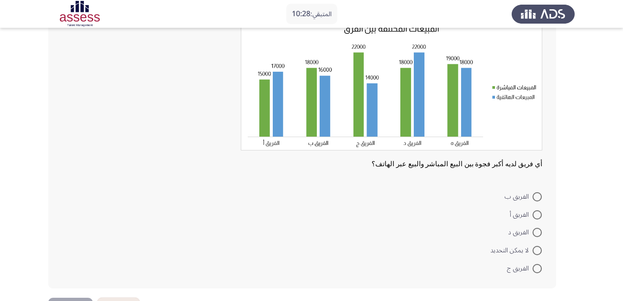
scroll to position [93, 0]
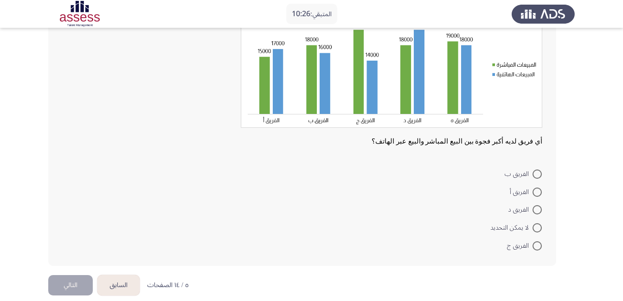
click at [533, 249] on span at bounding box center [536, 246] width 9 height 9
click at [533, 249] on input "الفريق ج" at bounding box center [536, 246] width 9 height 9
radio input "true"
click at [58, 287] on button "التالي" at bounding box center [70, 284] width 45 height 21
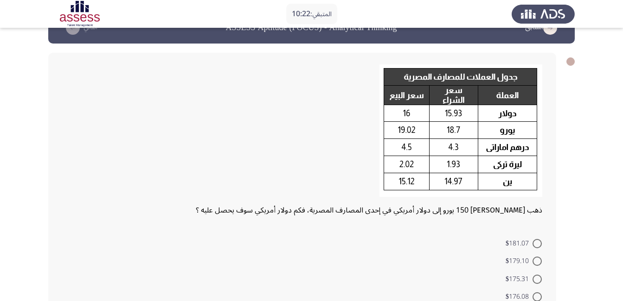
scroll to position [46, 0]
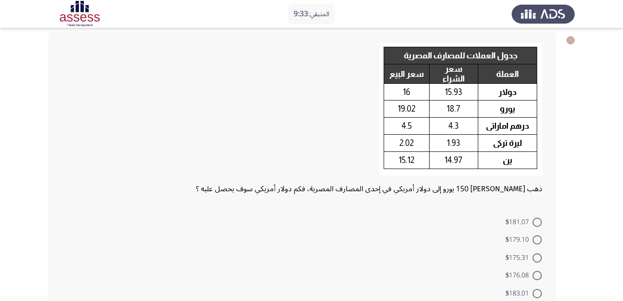
click at [538, 260] on span at bounding box center [536, 258] width 9 height 9
click at [538, 260] on input "$175.31" at bounding box center [536, 258] width 9 height 9
radio input "true"
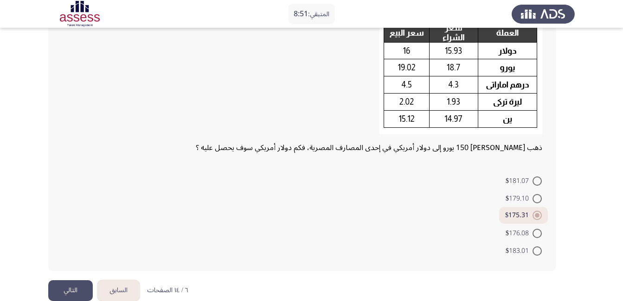
scroll to position [104, 0]
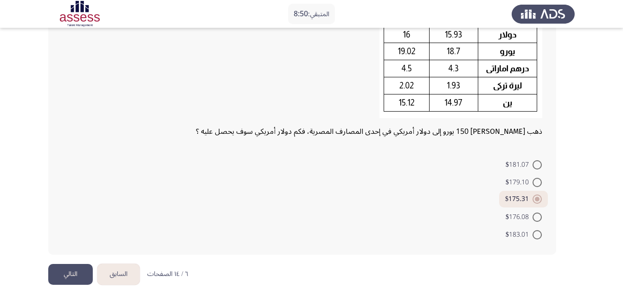
click at [61, 274] on button "التالي" at bounding box center [70, 274] width 45 height 21
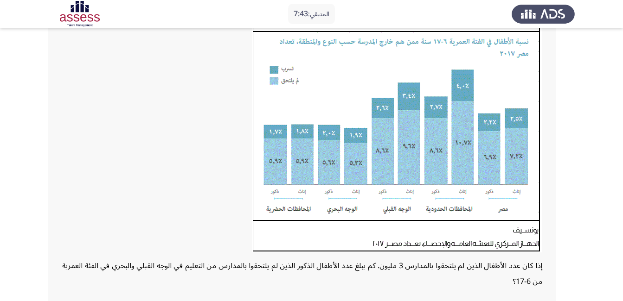
scroll to position [93, 0]
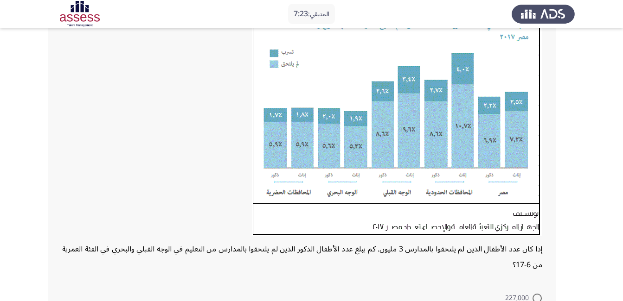
click at [408, 135] on img at bounding box center [397, 116] width 290 height 239
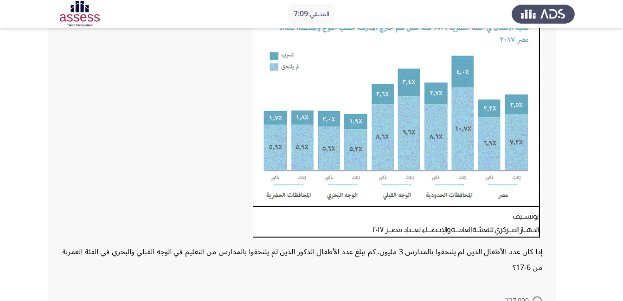
scroll to position [139, 0]
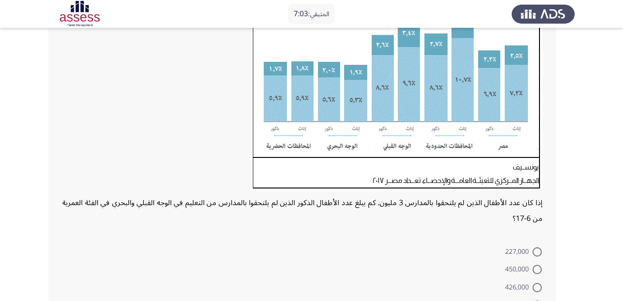
drag, startPoint x: 305, startPoint y: 205, endPoint x: 359, endPoint y: 119, distance: 102.3
click at [301, 197] on div "إذا كان عدد الأطفال الذين لم يلتحقوا بالمدارس 3 مليون. كم يبلغ عدد الأطفال الذك…" at bounding box center [302, 88] width 480 height 276
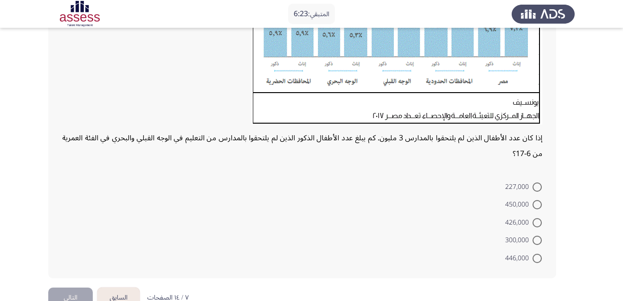
scroll to position [223, 0]
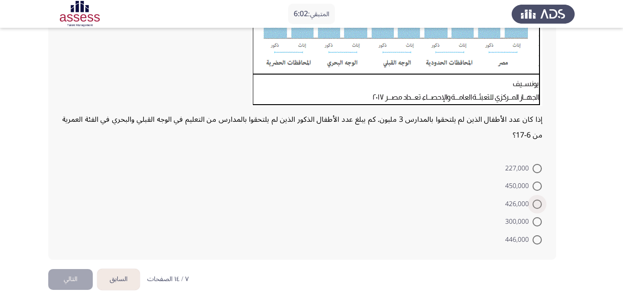
click at [531, 202] on span "426,000" at bounding box center [518, 204] width 27 height 11
click at [532, 202] on input "426,000" at bounding box center [536, 204] width 9 height 9
radio input "true"
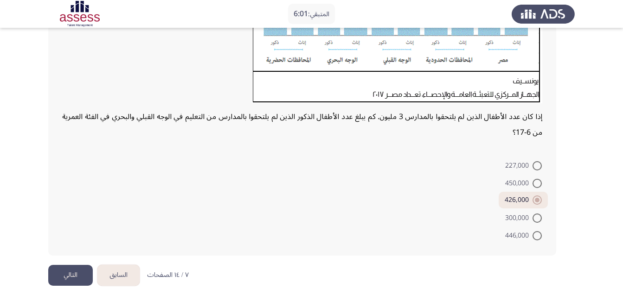
scroll to position [226, 0]
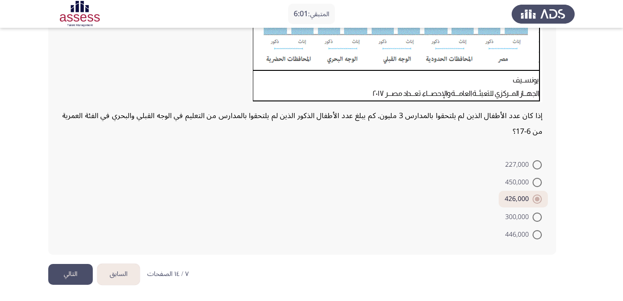
click at [80, 277] on button "التالي" at bounding box center [70, 274] width 45 height 21
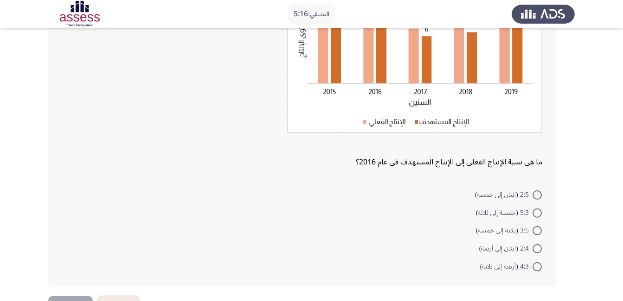
scroll to position [150, 0]
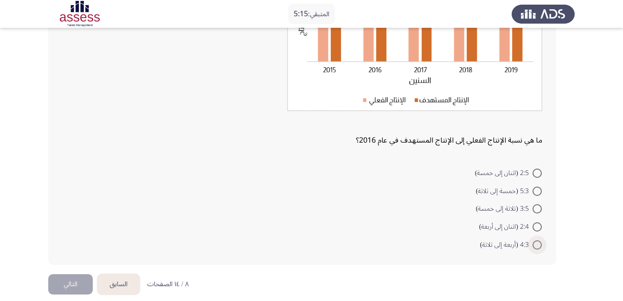
click at [537, 249] on span at bounding box center [536, 245] width 9 height 9
click at [537, 249] on input "4:3 (أربعة إلى ثلاثة)" at bounding box center [536, 245] width 9 height 9
radio input "true"
click at [75, 280] on button "التالي" at bounding box center [70, 283] width 45 height 21
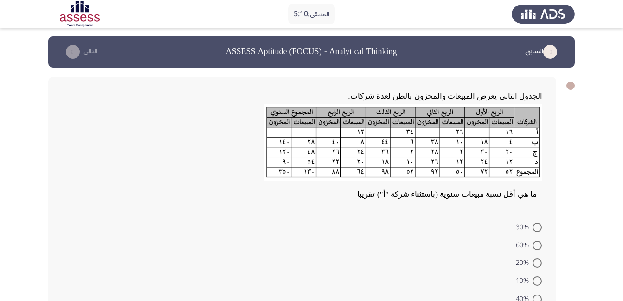
scroll to position [46, 0]
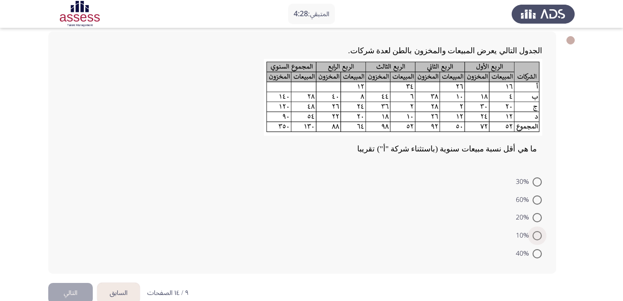
click at [534, 238] on span at bounding box center [536, 235] width 9 height 9
click at [534, 238] on input "10%" at bounding box center [536, 235] width 9 height 9
radio input "true"
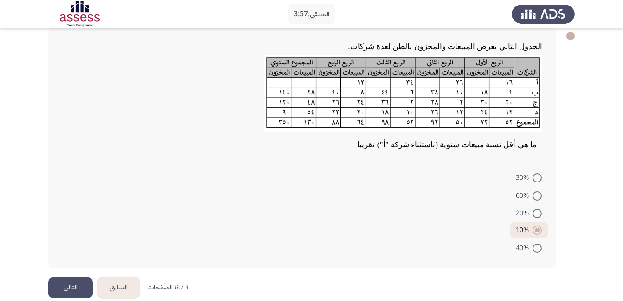
scroll to position [64, 0]
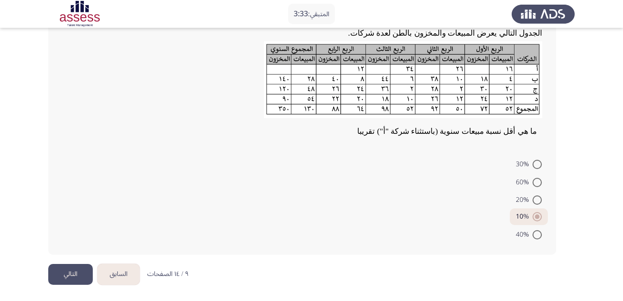
click at [73, 278] on button "التالي" at bounding box center [70, 274] width 45 height 21
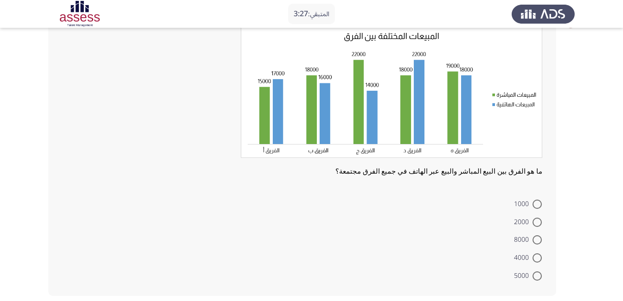
scroll to position [62, 0]
click at [536, 241] on span at bounding box center [536, 240] width 9 height 9
click at [536, 241] on input "8000" at bounding box center [536, 240] width 9 height 9
radio input "true"
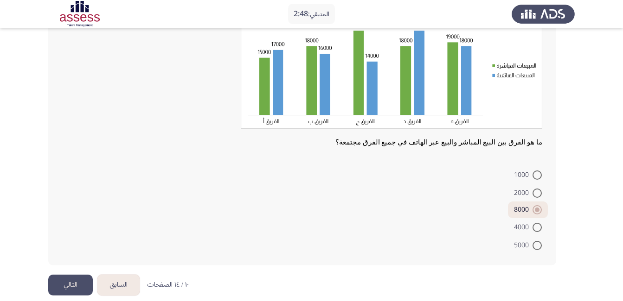
scroll to position [93, 0]
click at [75, 279] on button "التالي" at bounding box center [70, 284] width 45 height 21
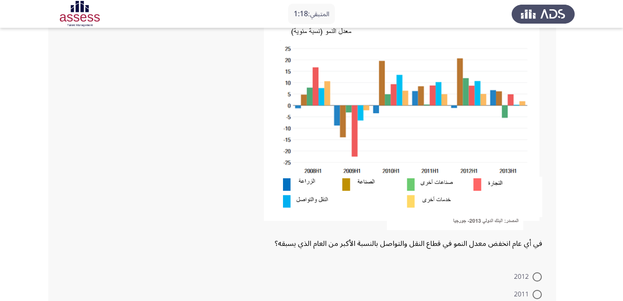
scroll to position [69, 0]
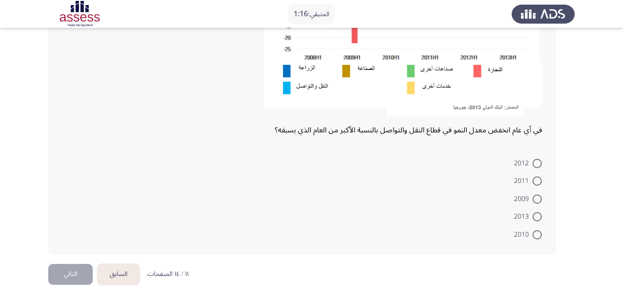
drag, startPoint x: 534, startPoint y: 215, endPoint x: 523, endPoint y: 220, distance: 12.2
click at [534, 215] on span at bounding box center [536, 216] width 9 height 9
click at [534, 215] on input "2013" at bounding box center [536, 216] width 9 height 9
radio input "true"
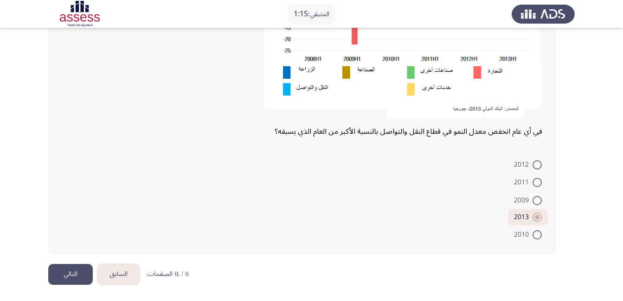
click at [68, 268] on button "التالي" at bounding box center [70, 274] width 45 height 21
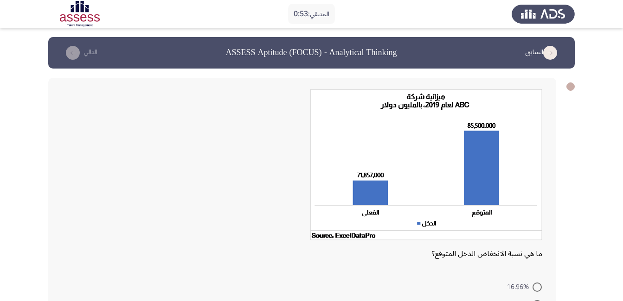
scroll to position [46, 0]
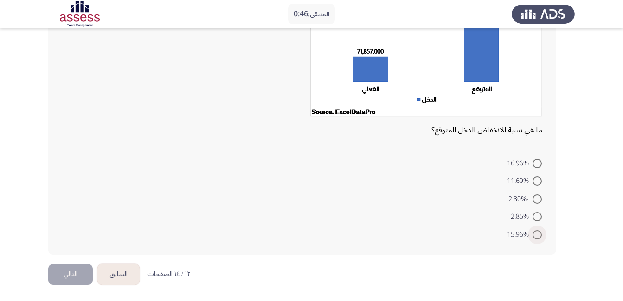
drag, startPoint x: 533, startPoint y: 235, endPoint x: 444, endPoint y: 240, distance: 88.7
click at [532, 235] on span at bounding box center [536, 234] width 9 height 9
click at [532, 235] on input "15.96%" at bounding box center [536, 234] width 9 height 9
radio input "true"
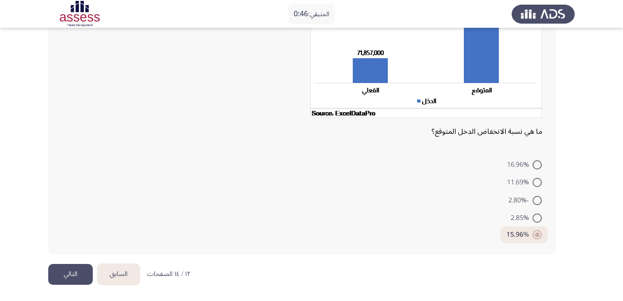
click at [72, 264] on div "السابق ASSESS Aptitude (FOCUS) - Analytical Thinking التالي ما هي نسبة الانخفاض…" at bounding box center [311, 90] width 526 height 350
click at [72, 266] on button "التالي" at bounding box center [70, 274] width 45 height 21
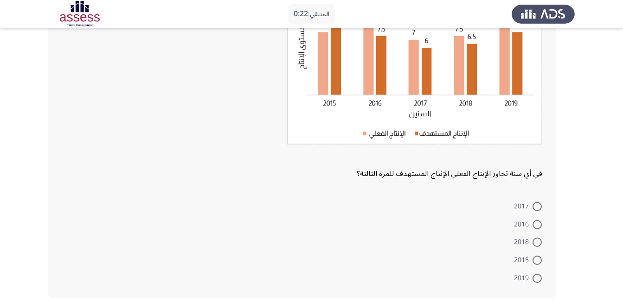
scroll to position [139, 0]
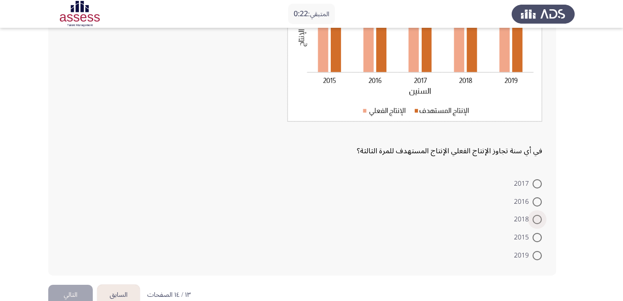
drag, startPoint x: 533, startPoint y: 217, endPoint x: 528, endPoint y: 221, distance: 6.6
click at [532, 218] on span at bounding box center [536, 219] width 9 height 9
click at [532, 218] on input "2018" at bounding box center [536, 219] width 9 height 9
radio input "true"
click at [83, 291] on button "التالي" at bounding box center [70, 294] width 45 height 21
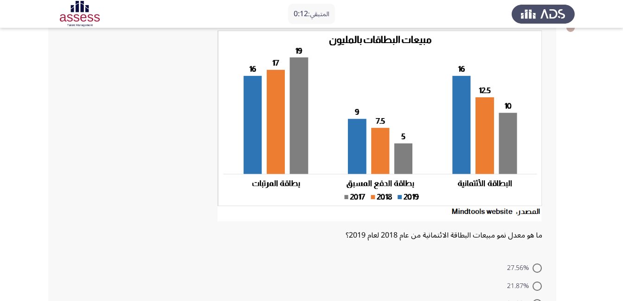
scroll to position [58, 0]
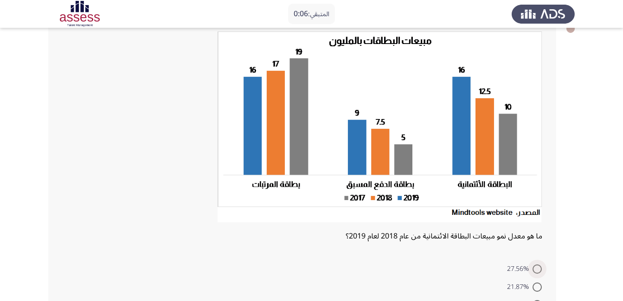
click at [538, 265] on span at bounding box center [536, 269] width 9 height 9
click at [538, 265] on input "27.56%" at bounding box center [536, 269] width 9 height 9
radio input "true"
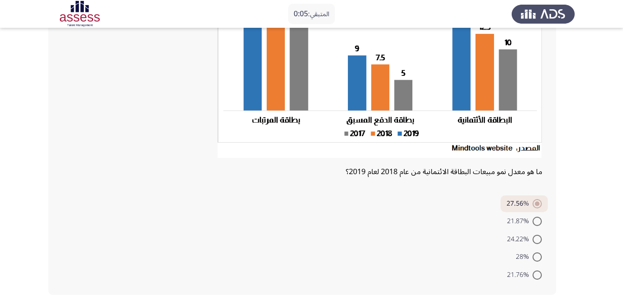
scroll to position [163, 0]
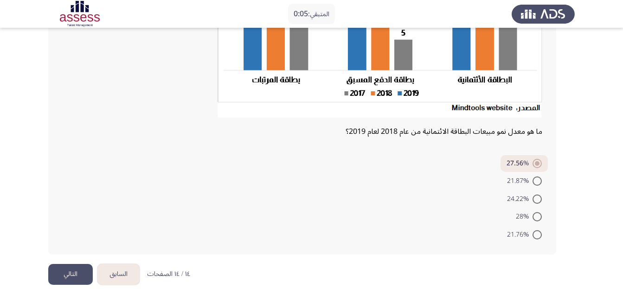
click at [61, 274] on button "التالي" at bounding box center [70, 274] width 45 height 21
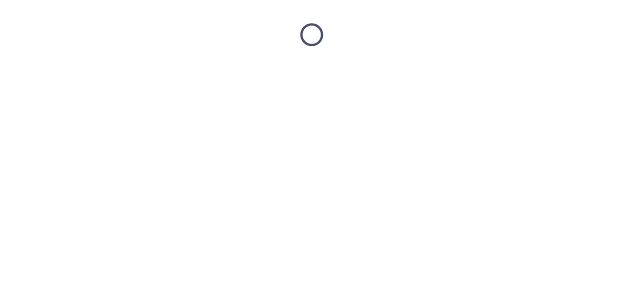
scroll to position [0, 0]
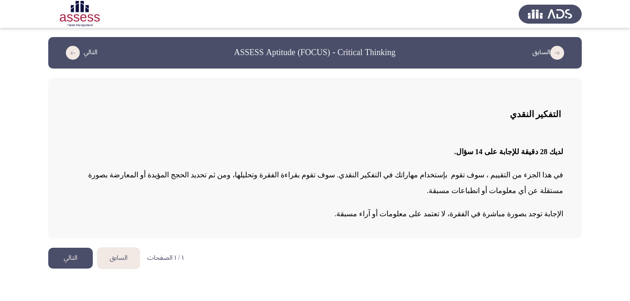
click at [71, 248] on button "التالي" at bounding box center [70, 258] width 45 height 21
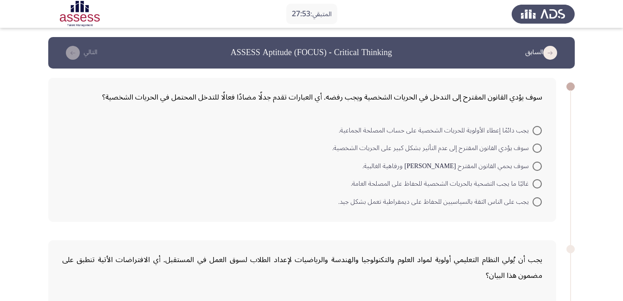
drag, startPoint x: 413, startPoint y: 142, endPoint x: 279, endPoint y: 194, distance: 144.2
click at [279, 194] on form "يجب دائمًا إعطاء الأولوية للحريات الشخصية على حساب المصلحة الجماعية. سوف يؤدي ا…" at bounding box center [302, 165] width 480 height 89
click at [530, 132] on span "يجب دائمًا إعطاء الأولوية للحريات الشخصية على حساب المصلحة الجماعية." at bounding box center [436, 130] width 194 height 11
click at [532, 132] on input "يجب دائمًا إعطاء الأولوية للحريات الشخصية على حساب المصلحة الجماعية." at bounding box center [536, 130] width 9 height 9
radio input "true"
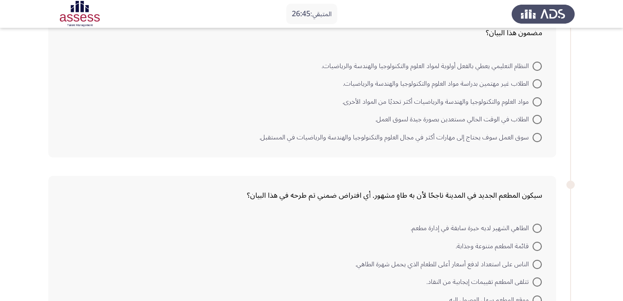
scroll to position [185, 0]
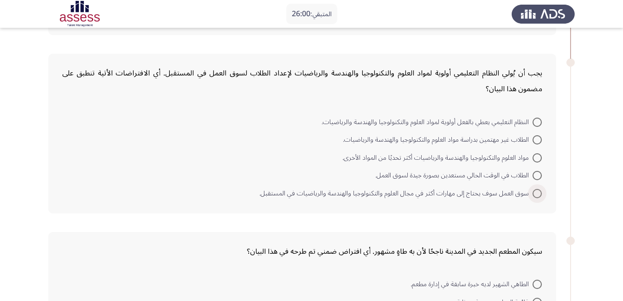
click at [518, 195] on span "سوق العمل سوف يحتاج إلى مهارات أكثر في مجال العلوم والتكنولوجيا والهندسة والريا…" at bounding box center [395, 193] width 273 height 11
click at [532, 195] on input "سوق العمل سوف يحتاج إلى مهارات أكثر في مجال العلوم والتكنولوجيا والهندسة والريا…" at bounding box center [536, 193] width 9 height 9
radio input "true"
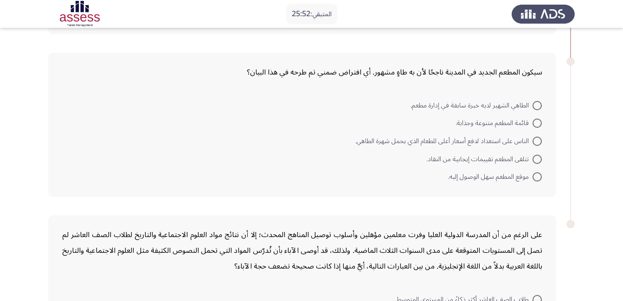
scroll to position [371, 0]
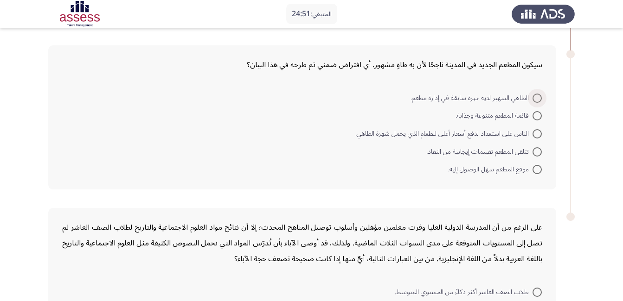
click at [528, 100] on span "الطاهي الشهير لديه خبرة سابقة في إدارة مطعم." at bounding box center [471, 98] width 122 height 11
click at [532, 100] on input "الطاهي الشهير لديه خبرة سابقة في إدارة مطعم." at bounding box center [536, 98] width 9 height 9
radio input "true"
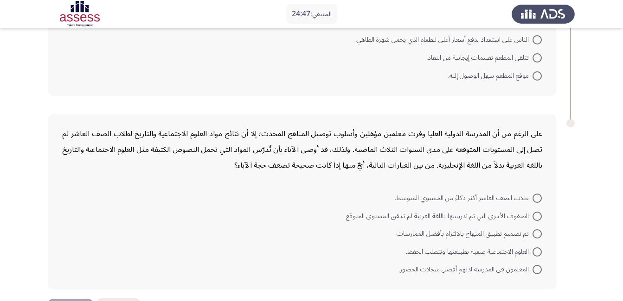
scroll to position [498, 0]
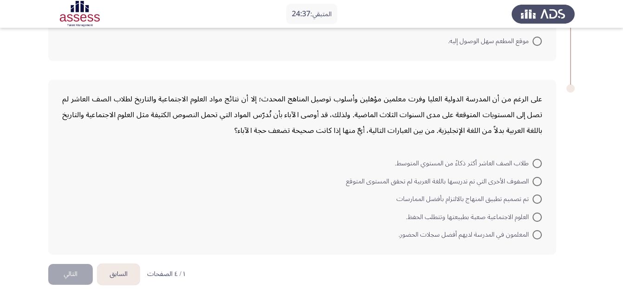
click at [185, 97] on div "على الرغم من أن المدرسة الدولية العليا وفرت معلمين مؤهلين وأسلوب توصيل المناهج …" at bounding box center [302, 114] width 480 height 47
click at [453, 177] on span "الصفوف الأخرى التي تم تدريسها باللغة العربية لم تحقق المستوى المتوقع" at bounding box center [439, 181] width 186 height 11
click at [532, 177] on input "الصفوف الأخرى التي تم تدريسها باللغة العربية لم تحقق المستوى المتوقع" at bounding box center [536, 181] width 9 height 9
radio input "true"
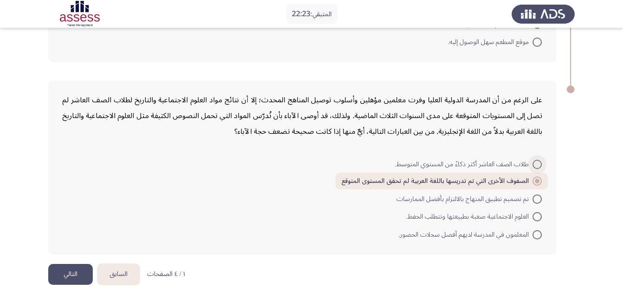
click at [531, 165] on span "طلاب الصف العاشر أكثر ذكاءً من المستوي المتوسط." at bounding box center [464, 164] width 138 height 11
click at [532, 165] on input "طلاب الصف العاشر أكثر ذكاءً من المستوي المتوسط." at bounding box center [536, 164] width 9 height 9
radio input "true"
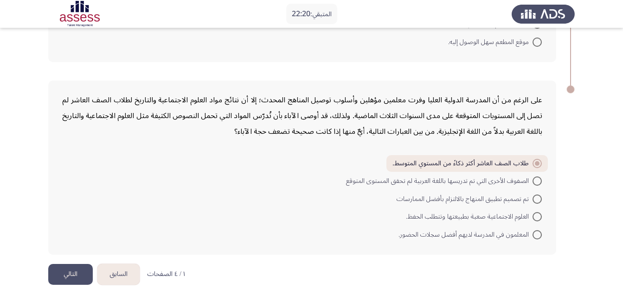
click at [524, 179] on span "الصفوف الأخرى التي تم تدريسها باللغة العربية لم تحقق المستوى المتوقع" at bounding box center [439, 181] width 186 height 11
click at [532, 179] on input "الصفوف الأخرى التي تم تدريسها باللغة العربية لم تحقق المستوى المتوقع" at bounding box center [536, 181] width 9 height 9
radio input "true"
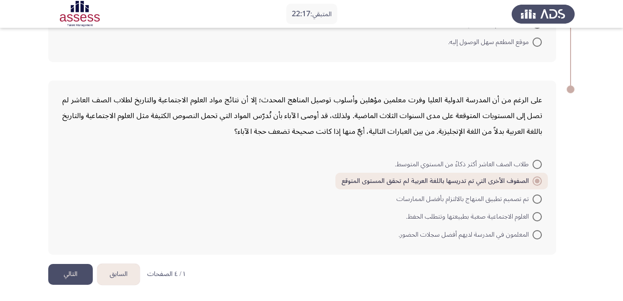
click at [75, 277] on button "التالي" at bounding box center [70, 274] width 45 height 21
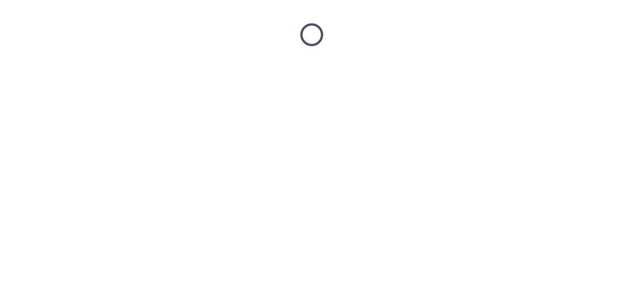
scroll to position [0, 0]
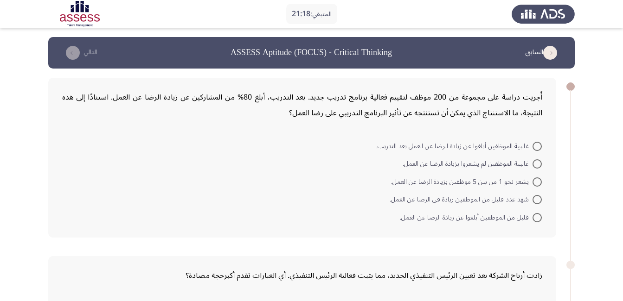
click at [528, 144] on span "غالبية الموظفين أبلغوا عن زيادة الرضا عن العمل بعد التدريب." at bounding box center [454, 146] width 156 height 11
click at [532, 144] on input "غالبية الموظفين أبلغوا عن زيادة الرضا عن العمل بعد التدريب." at bounding box center [536, 146] width 9 height 9
radio input "true"
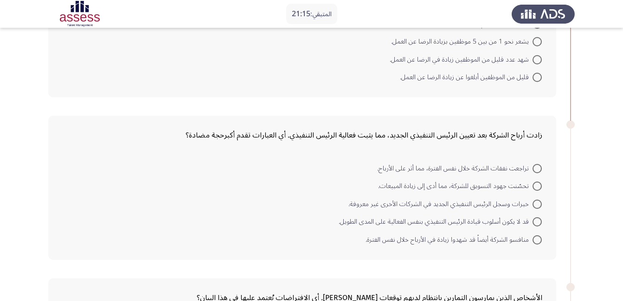
scroll to position [185, 0]
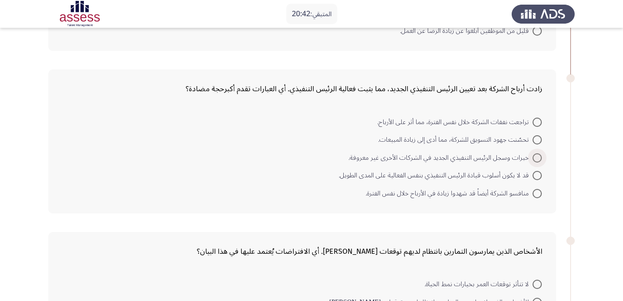
click at [535, 153] on span at bounding box center [536, 157] width 9 height 9
click at [535, 153] on input "خبرات وسجل الرئيس التنفيذي الجديد في الشركات الأخرى غير معروفة." at bounding box center [536, 157] width 9 height 9
radio input "true"
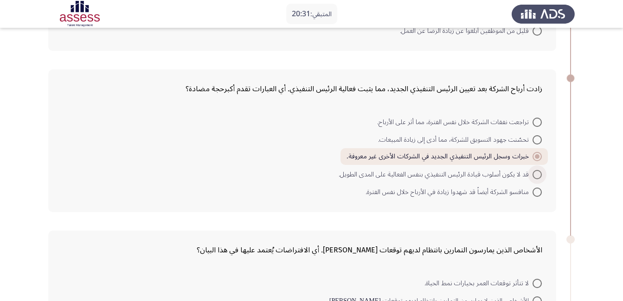
click at [534, 170] on span at bounding box center [536, 174] width 9 height 9
click at [534, 170] on input "قد لا يكون أسلوب قيادة الرئيس التنفيذي بنفس الفعالية على المدى الطويل." at bounding box center [536, 174] width 9 height 9
radio input "true"
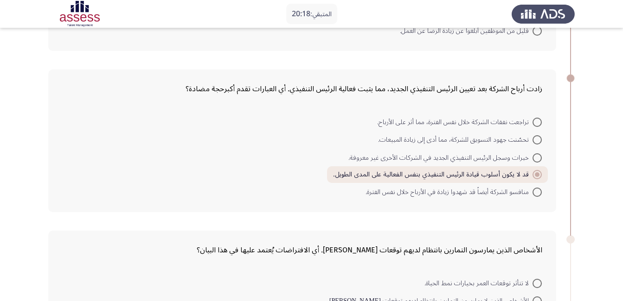
click at [534, 199] on mat-radio-button "منافسو الشركة أيضاً قد شهدوا زيادة في الأرباح خلال نفس الفترة." at bounding box center [453, 192] width 188 height 18
click at [531, 193] on span "منافسو الشركة أيضاً قد شهدوا زيادة في الأرباح خلال نفس الفترة." at bounding box center [448, 192] width 167 height 11
click at [532, 193] on input "منافسو الشركة أيضاً قد شهدوا زيادة في الأرباح خلال نفس الفترة." at bounding box center [536, 192] width 9 height 9
radio input "true"
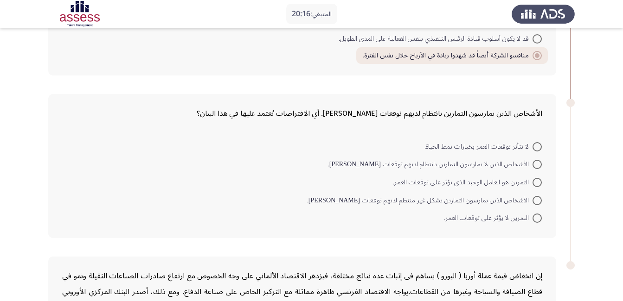
scroll to position [325, 0]
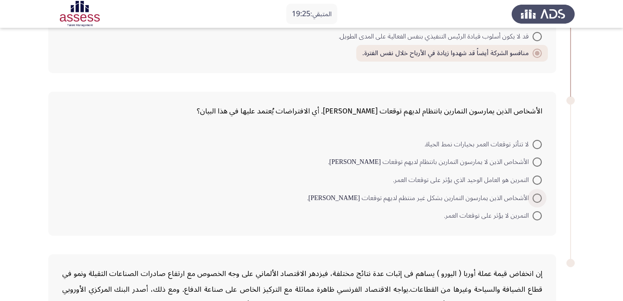
click at [535, 197] on span at bounding box center [536, 198] width 9 height 9
click at [535, 197] on input "الأشخاص الذين يمارسون التمارين بشكل غير منتظم لديهم توقعات [PERSON_NAME]." at bounding box center [536, 198] width 9 height 9
radio input "true"
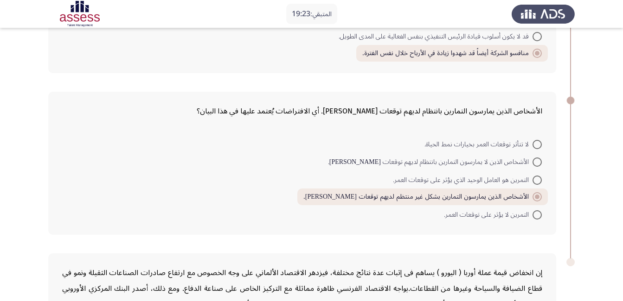
click at [517, 180] on span "التمرين هو العامل الوحيد الذي يؤثر على توقعات العمر." at bounding box center [463, 180] width 140 height 11
click at [532, 180] on input "التمرين هو العامل الوحيد الذي يؤثر على توقعات العمر." at bounding box center [536, 180] width 9 height 9
radio input "true"
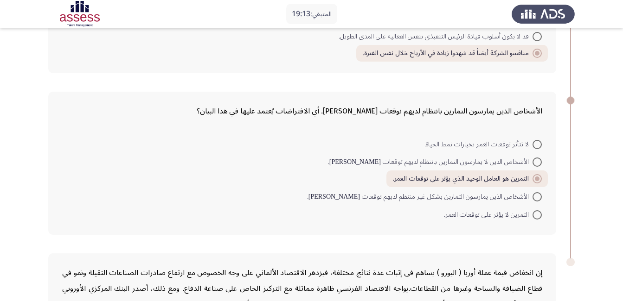
drag, startPoint x: 486, startPoint y: 152, endPoint x: 479, endPoint y: 158, distance: 9.9
click at [486, 152] on mat-radio-button "لا تتأثر توقعات العمر بخيارات نمط الحياة." at bounding box center [482, 144] width 129 height 18
click at [532, 159] on label "الأشخاص الذين لا يمارسون التمارين بانتظام لديهم توقعات [PERSON_NAME]." at bounding box center [435, 162] width 214 height 11
click at [532, 159] on input "الأشخاص الذين لا يمارسون التمارين بانتظام لديهم توقعات [PERSON_NAME]." at bounding box center [536, 162] width 9 height 9
radio input "true"
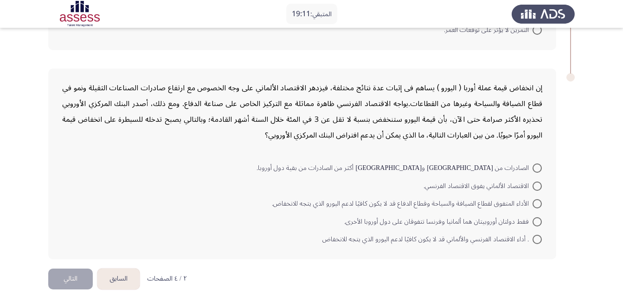
scroll to position [510, 0]
click at [532, 207] on span "الأداء المتفوق لقطاع الضيافة والسياحة وقطاع الدفاع قد لا يكون كافيًا لدعم اليور…" at bounding box center [402, 203] width 261 height 11
click at [532, 207] on input "الأداء المتفوق لقطاع الضيافة والسياحة وقطاع الدفاع قد لا يكون كافيًا لدعم اليور…" at bounding box center [536, 203] width 9 height 9
radio input "true"
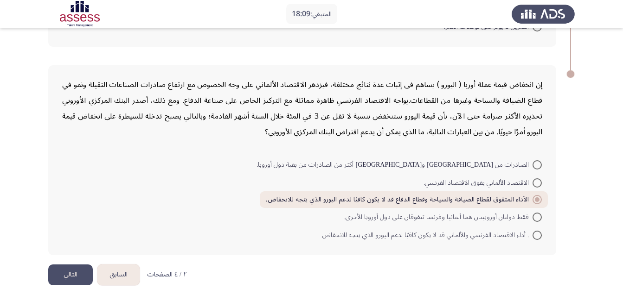
scroll to position [513, 0]
click at [62, 276] on button "التالي" at bounding box center [70, 274] width 45 height 21
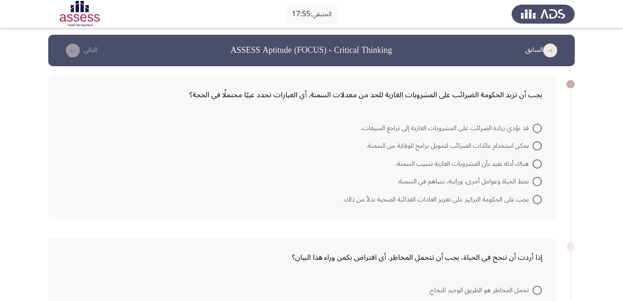
scroll to position [0, 0]
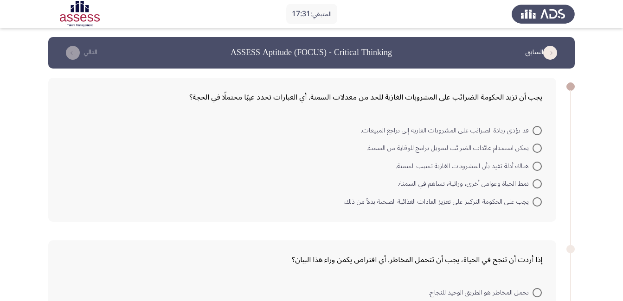
click at [537, 133] on span at bounding box center [536, 130] width 9 height 9
click at [537, 133] on input "قد تؤدي زيادة الضرائب على المشروبات الغازية إلى تراجع المبيعات." at bounding box center [536, 130] width 9 height 9
radio input "true"
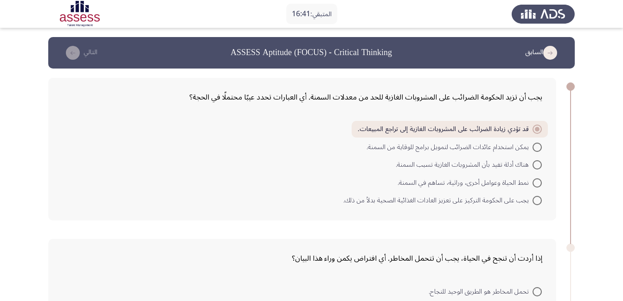
click at [535, 169] on span at bounding box center [536, 164] width 9 height 9
click at [535, 169] on input "هناك أدلة تفيد بأن المشروبات الغازية تسبب السمنة." at bounding box center [536, 164] width 9 height 9
radio input "true"
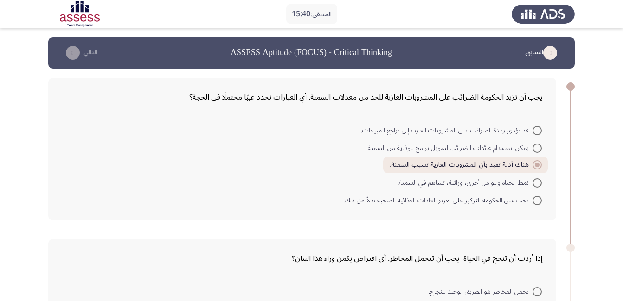
click at [524, 204] on span "يجب على الحكومة التركيز على تعزيز العادات الغذائية الصحية بدلاً من ذلك." at bounding box center [437, 200] width 189 height 11
click at [532, 204] on input "يجب على الحكومة التركيز على تعزيز العادات الغذائية الصحية بدلاً من ذلك." at bounding box center [536, 200] width 9 height 9
radio input "true"
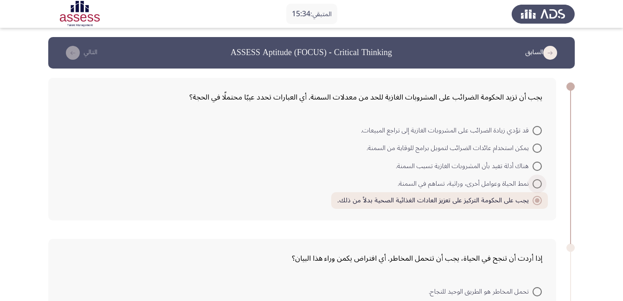
click at [532, 182] on span "نمط الحياة وعوامل أخرى، وراثية، تساهم في السمنة." at bounding box center [464, 184] width 135 height 11
click at [532, 182] on input "نمط الحياة وعوامل أخرى، وراثية، تساهم في السمنة." at bounding box center [536, 183] width 9 height 9
radio input "true"
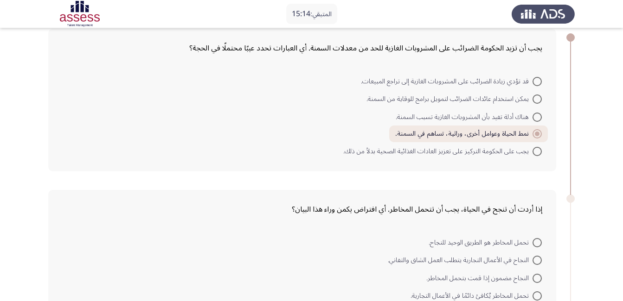
scroll to position [46, 0]
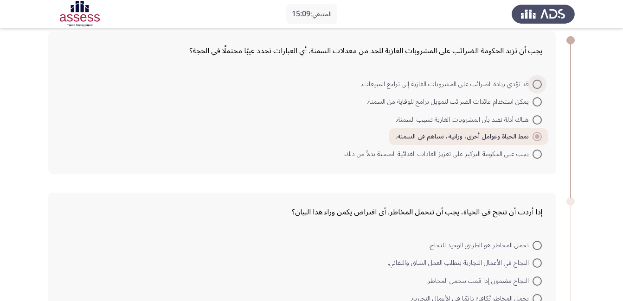
click at [537, 80] on span at bounding box center [536, 84] width 9 height 9
click at [537, 80] on input "قد تؤدي زيادة الضرائب على المشروبات الغازية إلى تراجع المبيعات." at bounding box center [536, 84] width 9 height 9
radio input "true"
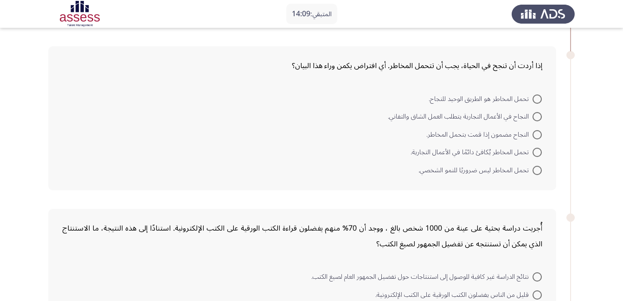
scroll to position [139, 0]
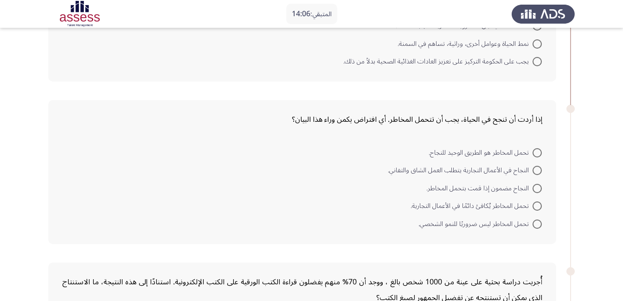
click at [544, 147] on mat-radio-button "تحمل المخاطر هو الطريق الوحيد للنجاح." at bounding box center [484, 152] width 125 height 18
click at [538, 153] on span at bounding box center [536, 152] width 9 height 9
click at [538, 153] on input "تحمل المخاطر هو الطريق الوحيد للنجاح." at bounding box center [536, 152] width 9 height 9
radio input "true"
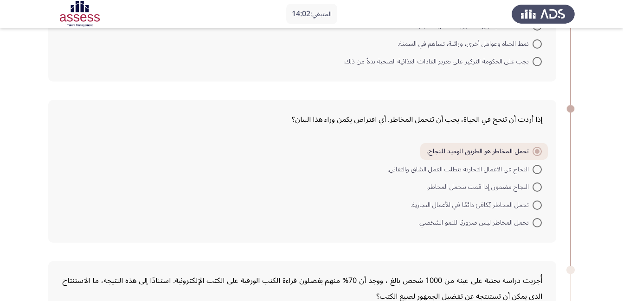
click at [526, 185] on span "النجاح مضمون إذا قمت بتحمل المخاطر." at bounding box center [479, 187] width 106 height 11
click at [532, 185] on input "النجاح مضمون إذا قمت بتحمل المخاطر." at bounding box center [536, 187] width 9 height 9
radio input "true"
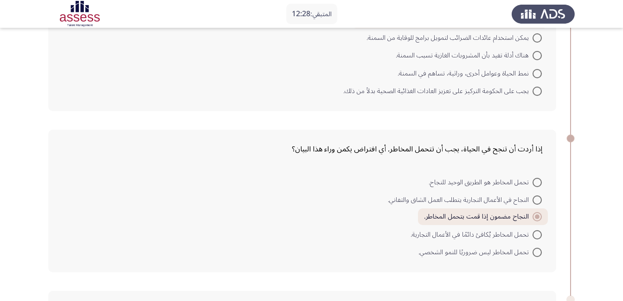
scroll to position [113, 0]
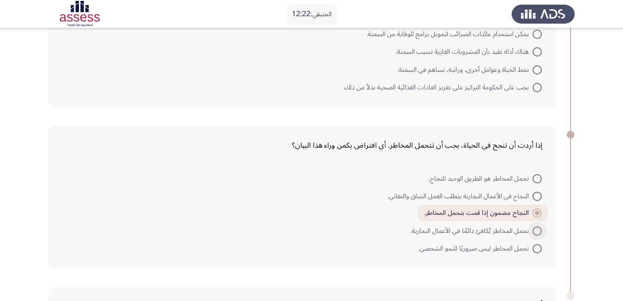
click at [533, 231] on span at bounding box center [536, 231] width 9 height 9
click at [533, 231] on input "تحمل المخاطر يُكافئ دائمًا في الأعمال التجارية." at bounding box center [536, 231] width 9 height 9
radio input "true"
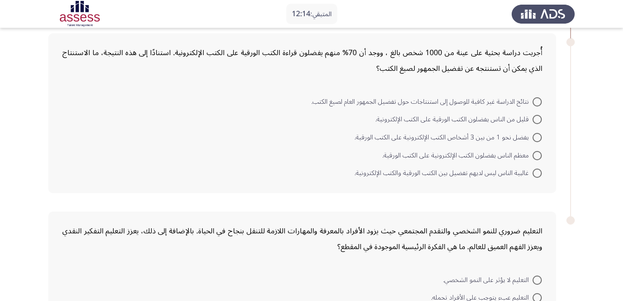
scroll to position [345, 0]
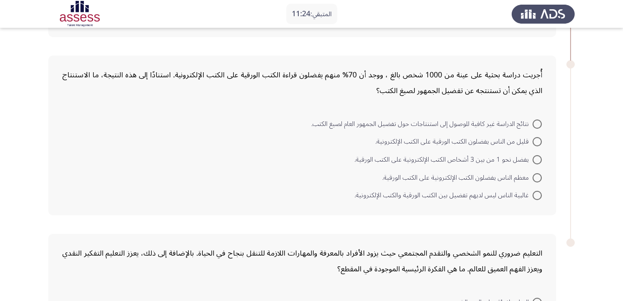
click at [454, 141] on span "قليل من الناس يفضلون الكتب الورقية على الكتب الإلكترونية." at bounding box center [453, 141] width 157 height 11
click at [532, 141] on input "قليل من الناس يفضلون الكتب الورقية على الكتب الإلكترونية." at bounding box center [536, 141] width 9 height 9
radio input "true"
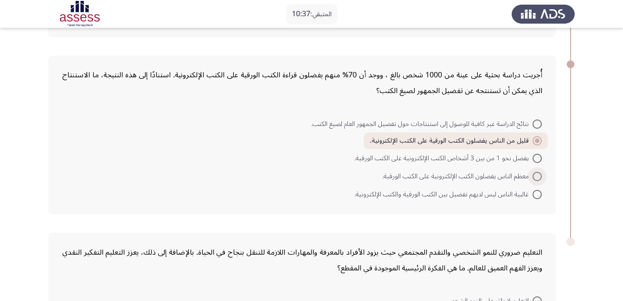
click at [537, 172] on span at bounding box center [536, 176] width 9 height 9
click at [537, 172] on input "معظم الناس يفضلون الكتب الإلكترونية على الكتب الورقية." at bounding box center [536, 176] width 9 height 9
radio input "true"
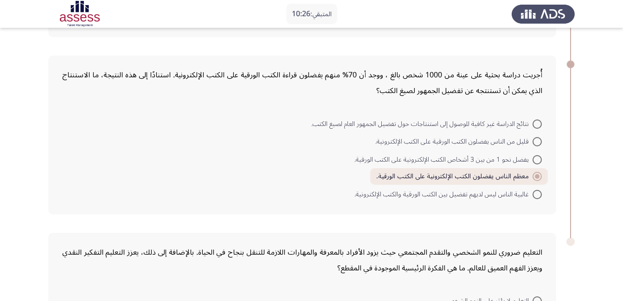
click at [533, 124] on span at bounding box center [536, 124] width 9 height 9
click at [533, 124] on input "نتائج الدراسة غير كافية للوصول إلى استنتاجات حول تفضيل الجمهور العام لصيغ الكتب." at bounding box center [536, 124] width 9 height 9
radio input "true"
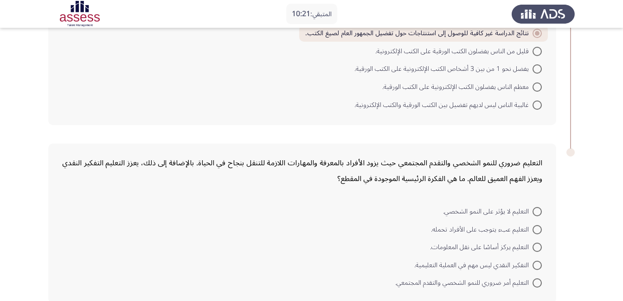
scroll to position [483, 0]
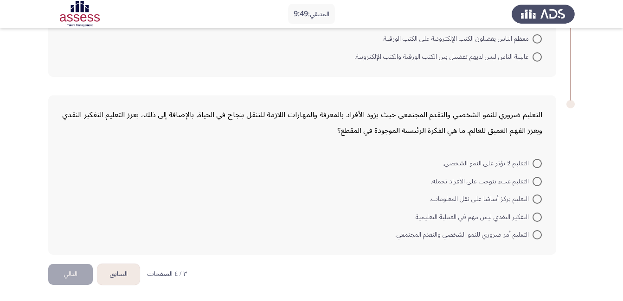
click at [537, 239] on span at bounding box center [536, 234] width 9 height 9
click at [537, 239] on input "التعليم أمر ضروري للنمو الشخصي والتقدم المجتمعي." at bounding box center [536, 234] width 9 height 9
radio input "true"
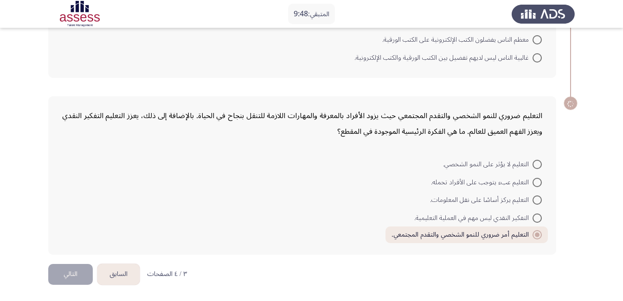
scroll to position [482, 0]
click at [53, 280] on button "التالي" at bounding box center [70, 274] width 45 height 21
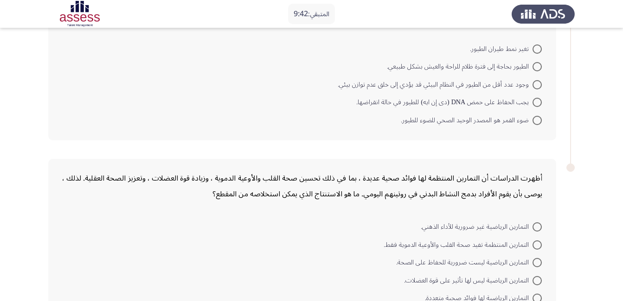
scroll to position [0, 0]
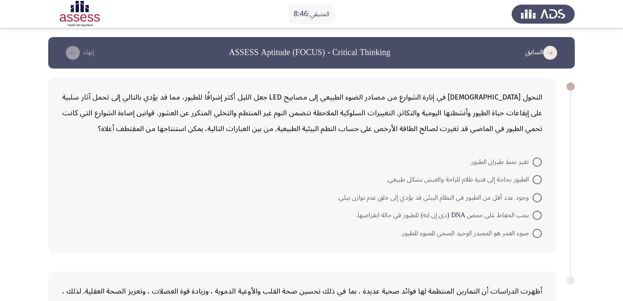
click at [530, 195] on span "وجود عدد أقل من الطيور في النظام البيئي قد يؤدي إلى خلق عدم توازن بيئي." at bounding box center [435, 197] width 195 height 11
click at [532, 195] on input "وجود عدد أقل من الطيور في النظام البيئي قد يؤدي إلى خلق عدم توازن بيئي." at bounding box center [536, 197] width 9 height 9
radio input "true"
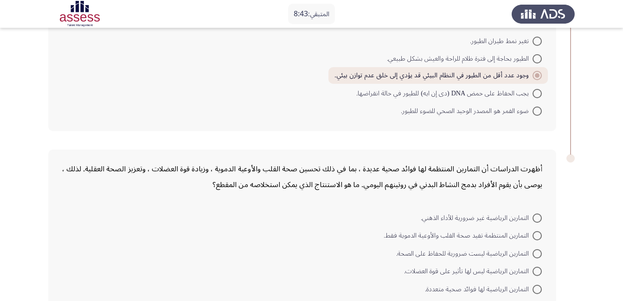
scroll to position [176, 0]
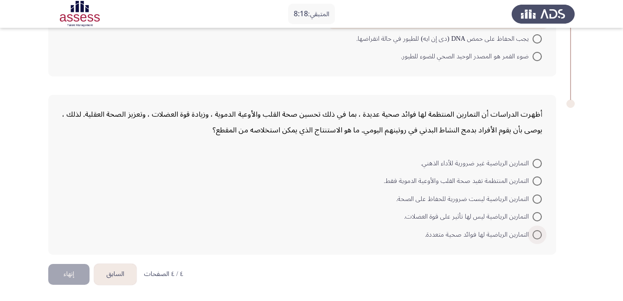
click at [514, 236] on span "التمارين الرياضية لها فوائد صحية متعددة." at bounding box center [479, 235] width 108 height 11
click at [532, 236] on input "التمارين الرياضية لها فوائد صحية متعددة." at bounding box center [536, 234] width 9 height 9
radio input "true"
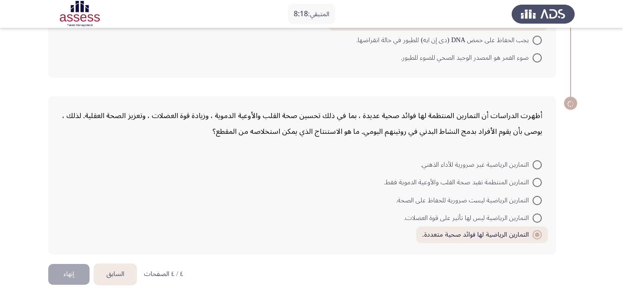
scroll to position [174, 0]
click at [63, 278] on button "إنهاء" at bounding box center [68, 274] width 41 height 21
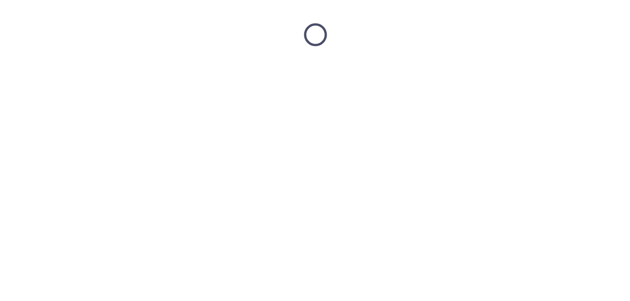
scroll to position [0, 0]
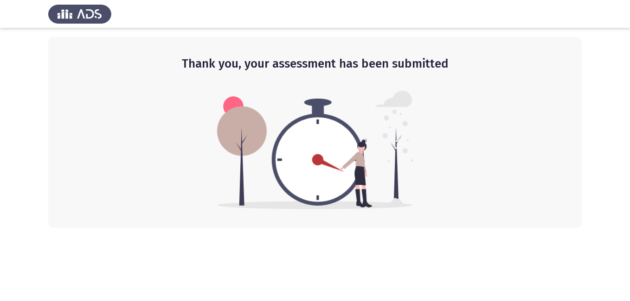
click at [201, 225] on div "Thank you, your assessment has been submitted" at bounding box center [314, 132] width 533 height 191
